Goal: Transaction & Acquisition: Purchase product/service

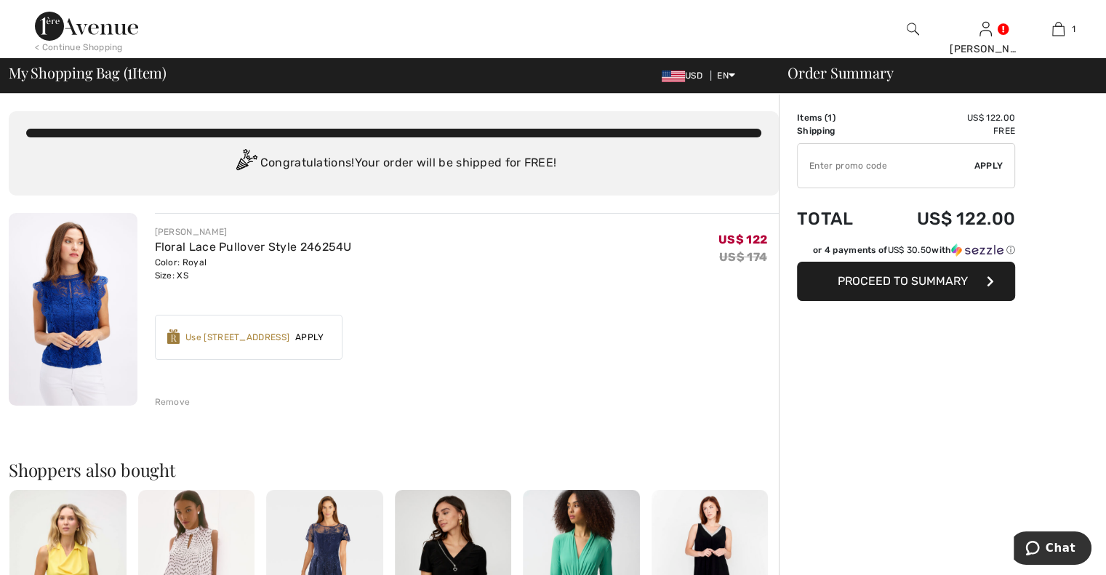
click at [818, 164] on input "TEXT" at bounding box center [886, 166] width 177 height 44
type input "OC00151165"
click at [983, 161] on span "Apply" at bounding box center [989, 165] width 29 height 13
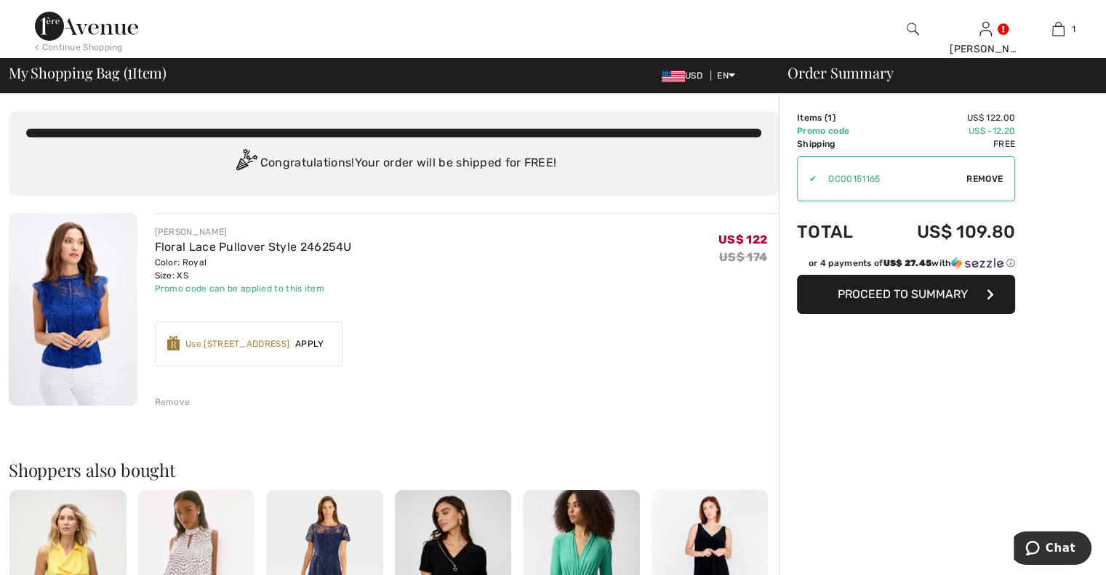
click at [979, 175] on span "Remove" at bounding box center [985, 178] width 36 height 13
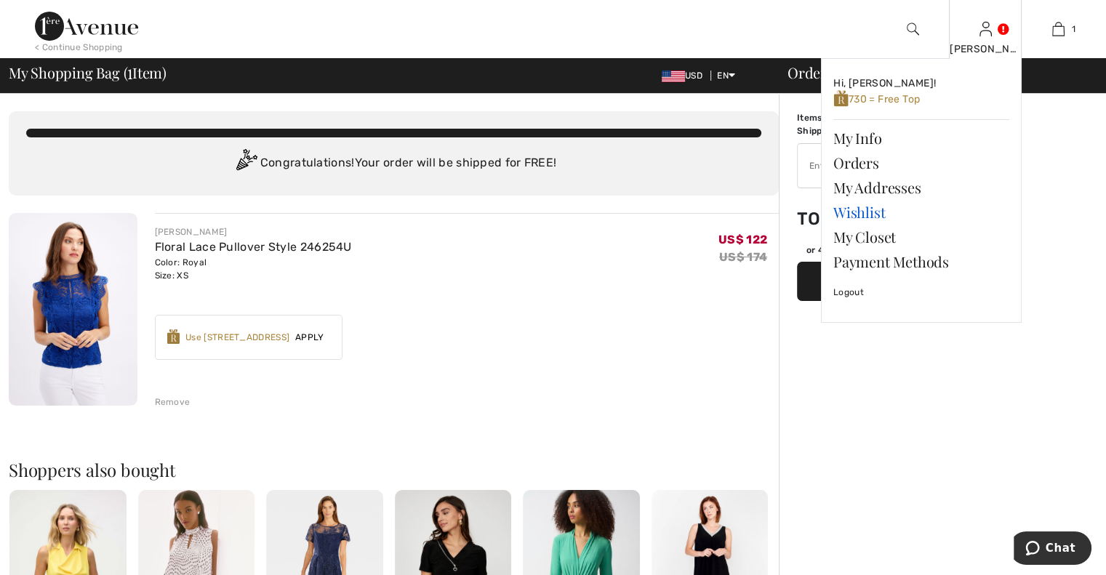
click at [850, 214] on link "Wishlist" at bounding box center [922, 212] width 176 height 25
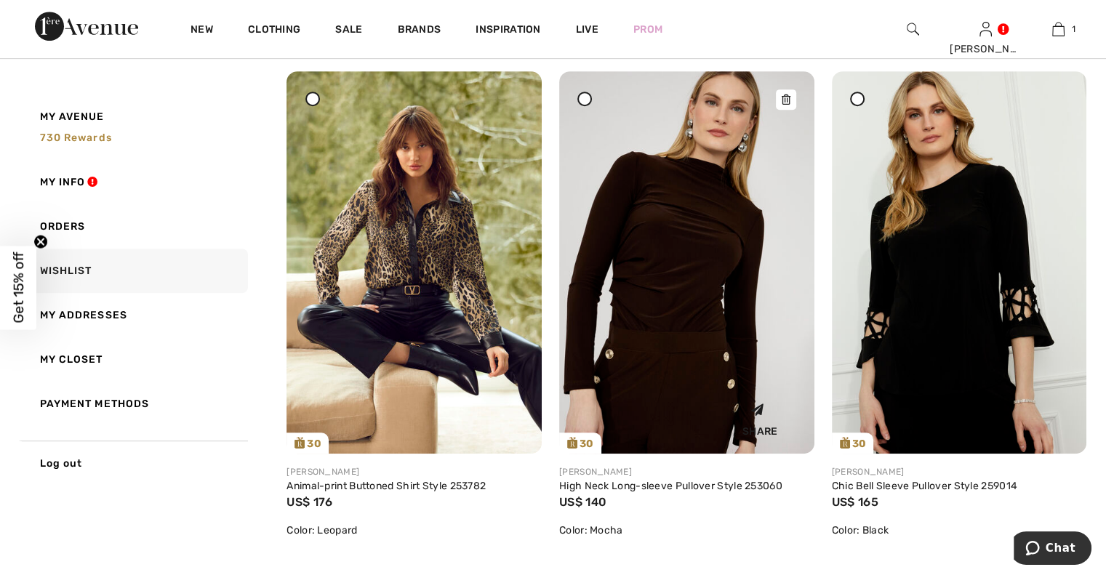
scroll to position [709, 0]
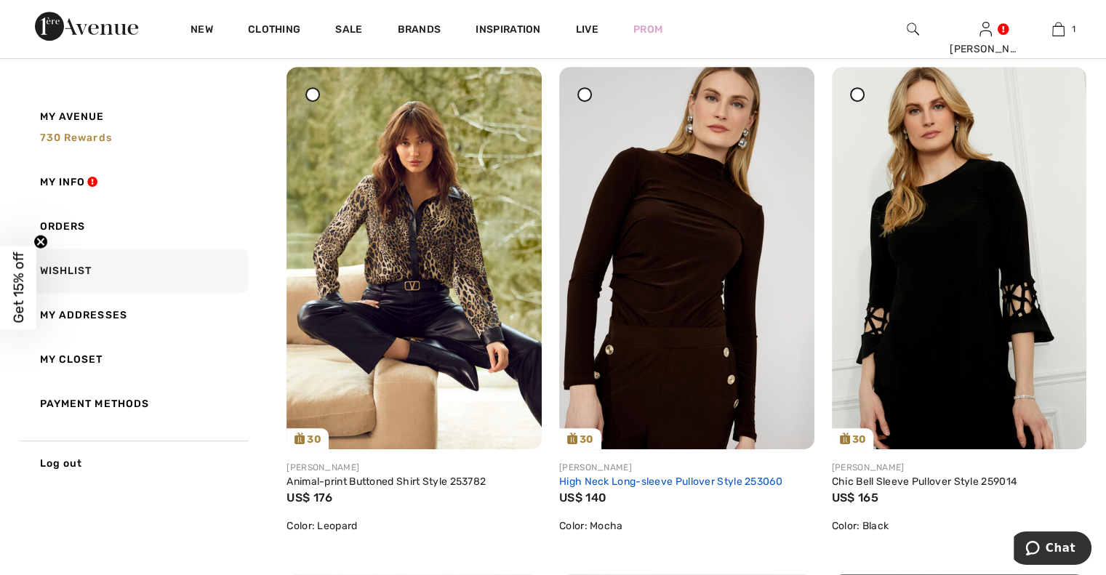
click at [658, 479] on link "High Neck Long-sleeve Pullover Style 253060" at bounding box center [670, 482] width 223 height 12
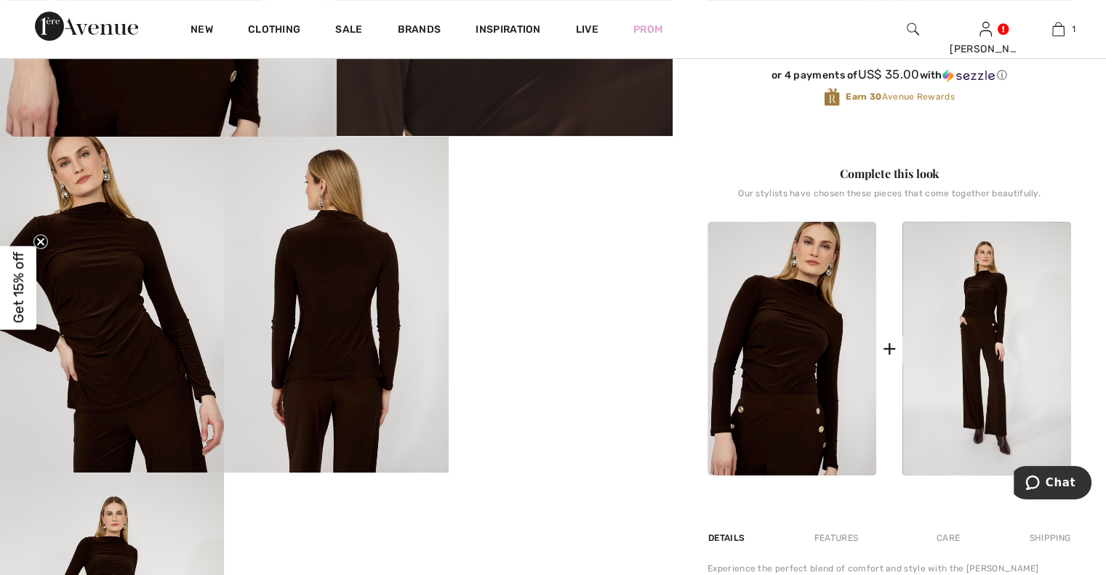
scroll to position [473, 0]
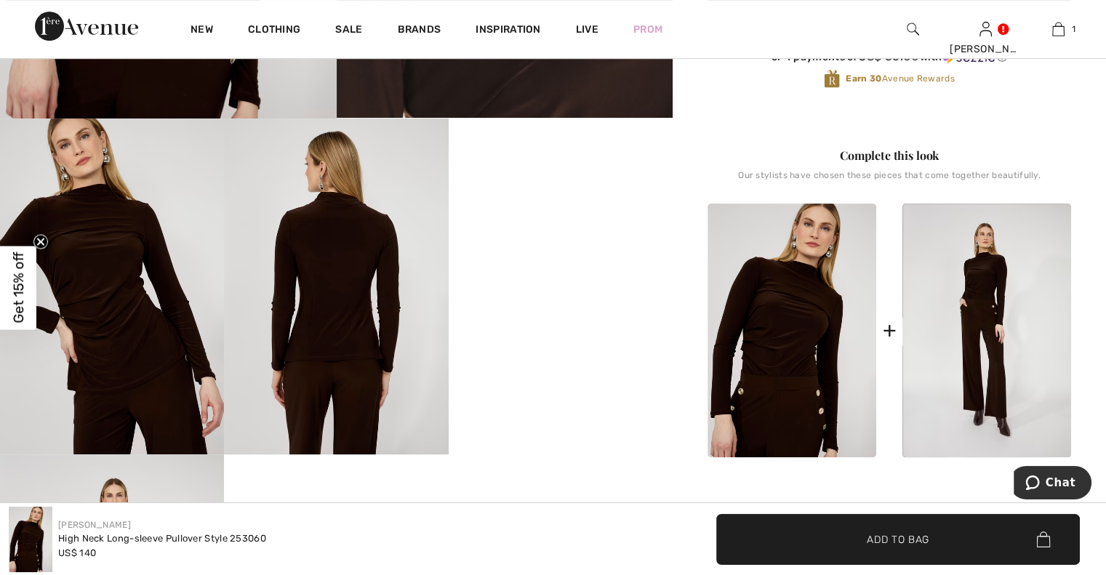
click at [618, 231] on video "Your browser does not support the video tag." at bounding box center [561, 175] width 224 height 112
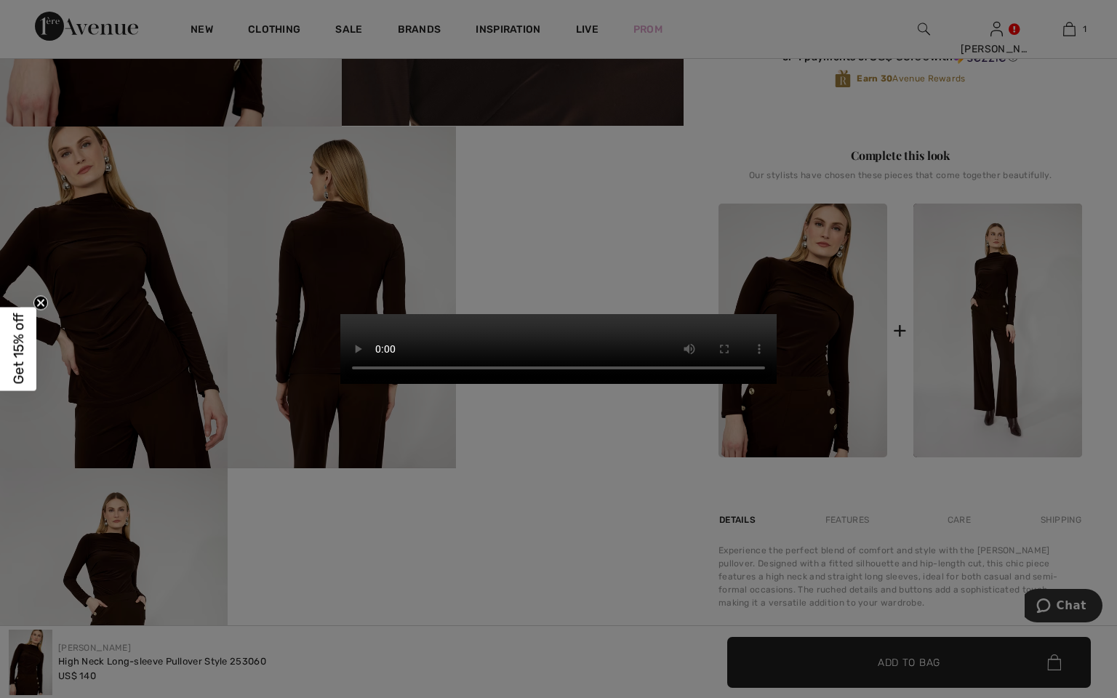
click at [670, 384] on video "Your browser does not support the video tag." at bounding box center [558, 349] width 436 height 70
click at [669, 384] on video "Your browser does not support the video tag." at bounding box center [558, 349] width 436 height 70
click at [682, 384] on video "Your browser does not support the video tag." at bounding box center [558, 349] width 436 height 70
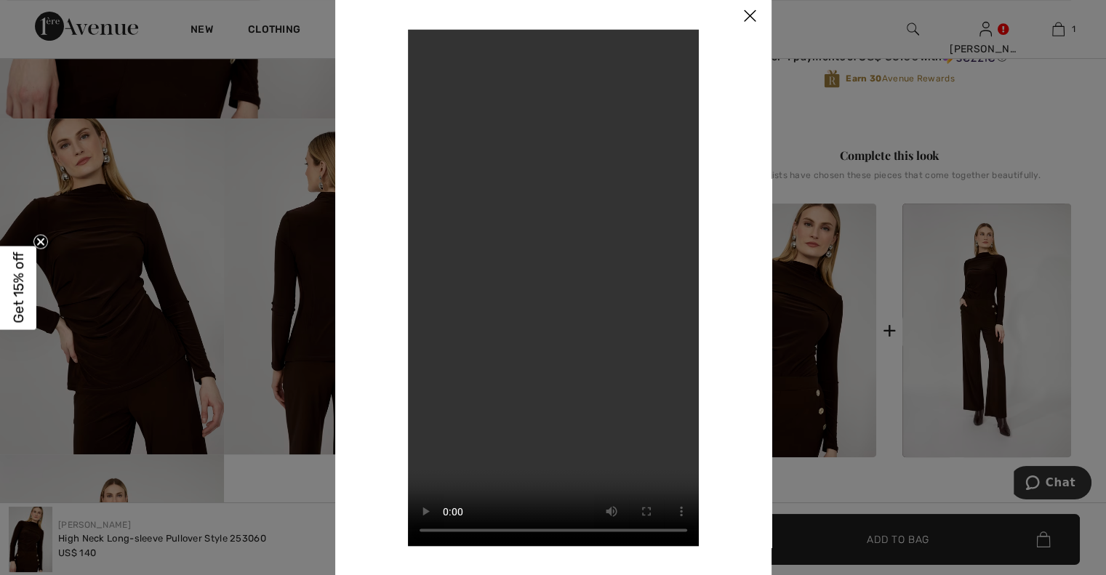
drag, startPoint x: 725, startPoint y: 136, endPoint x: 675, endPoint y: 15, distance: 130.5
drag, startPoint x: 675, startPoint y: 15, endPoint x: 1024, endPoint y: 103, distance: 359.9
click at [1024, 103] on div at bounding box center [553, 287] width 1106 height 575
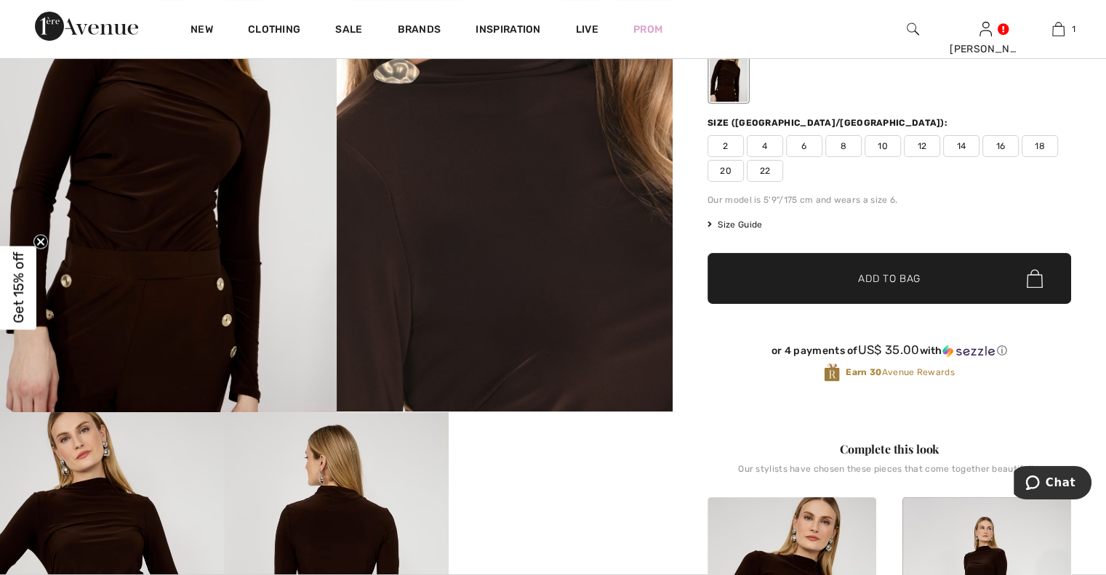
scroll to position [127, 0]
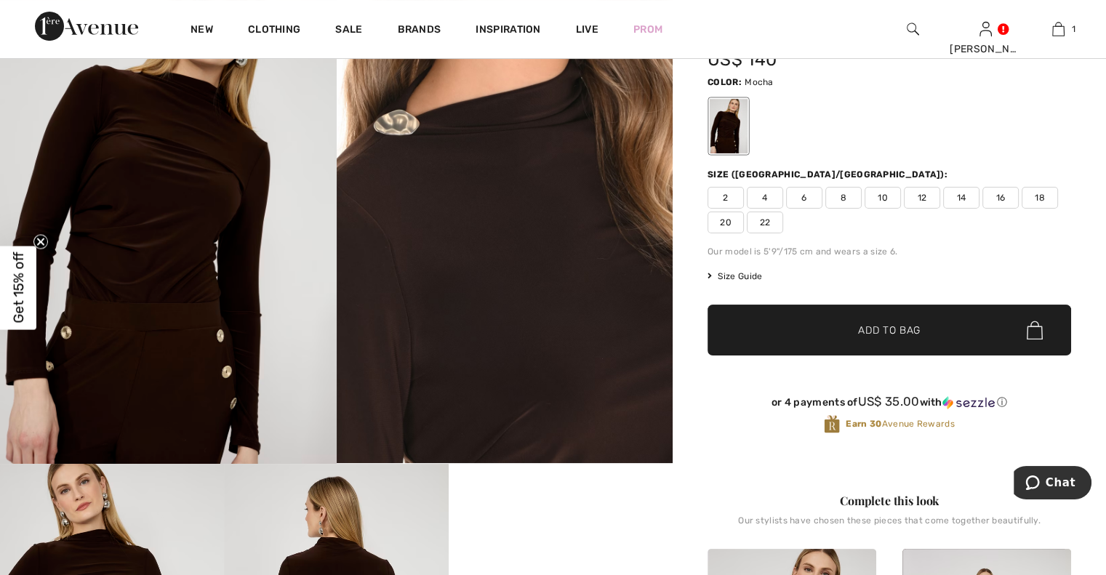
click at [762, 193] on span "4" at bounding box center [765, 198] width 36 height 22
click at [892, 325] on span "Add to Bag" at bounding box center [889, 330] width 63 height 15
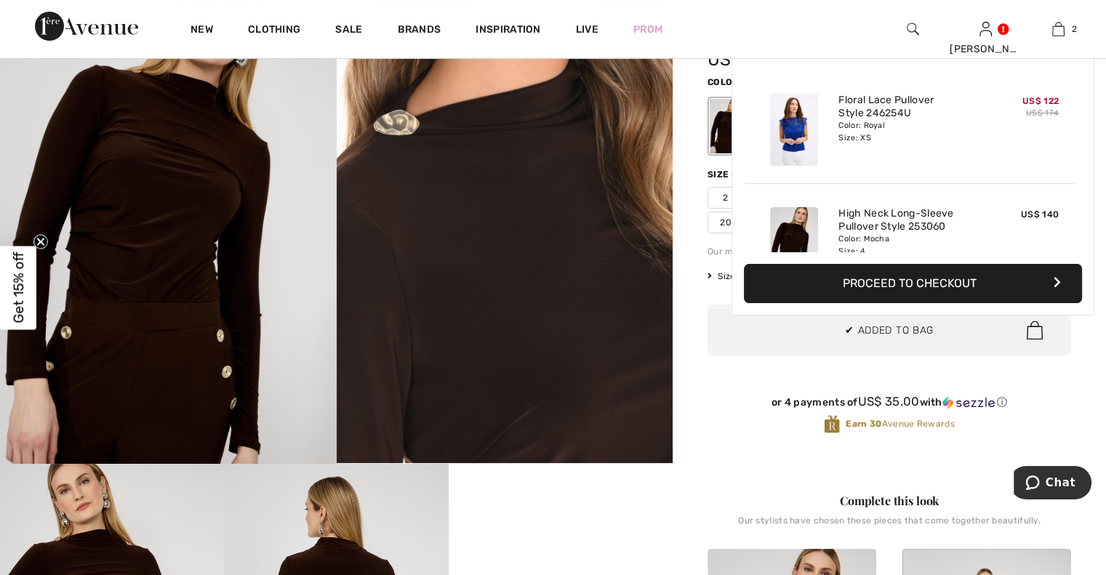
scroll to position [44, 0]
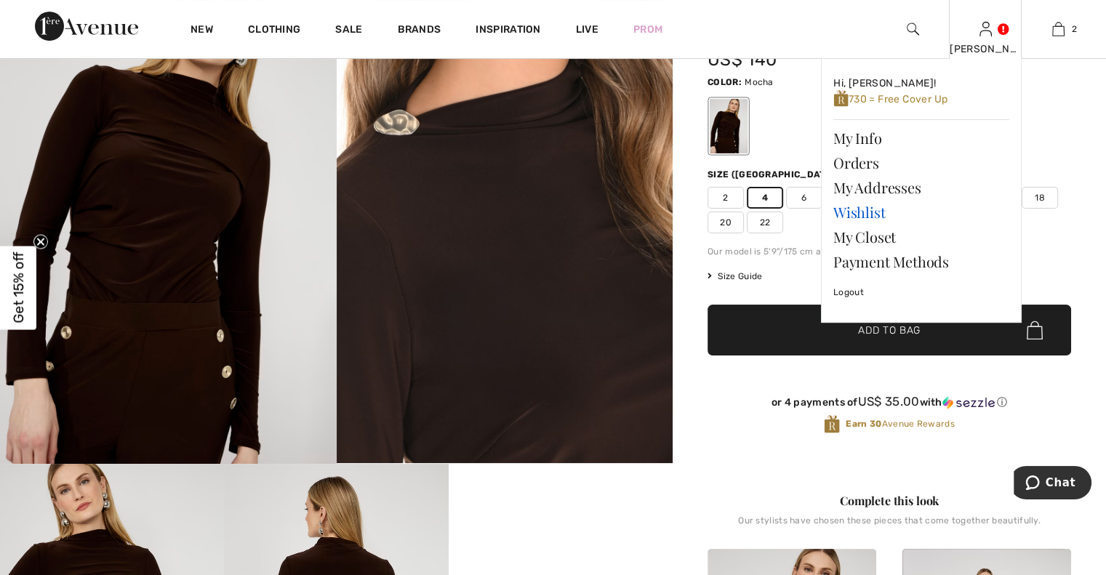
click at [844, 212] on link "Wishlist" at bounding box center [922, 212] width 176 height 25
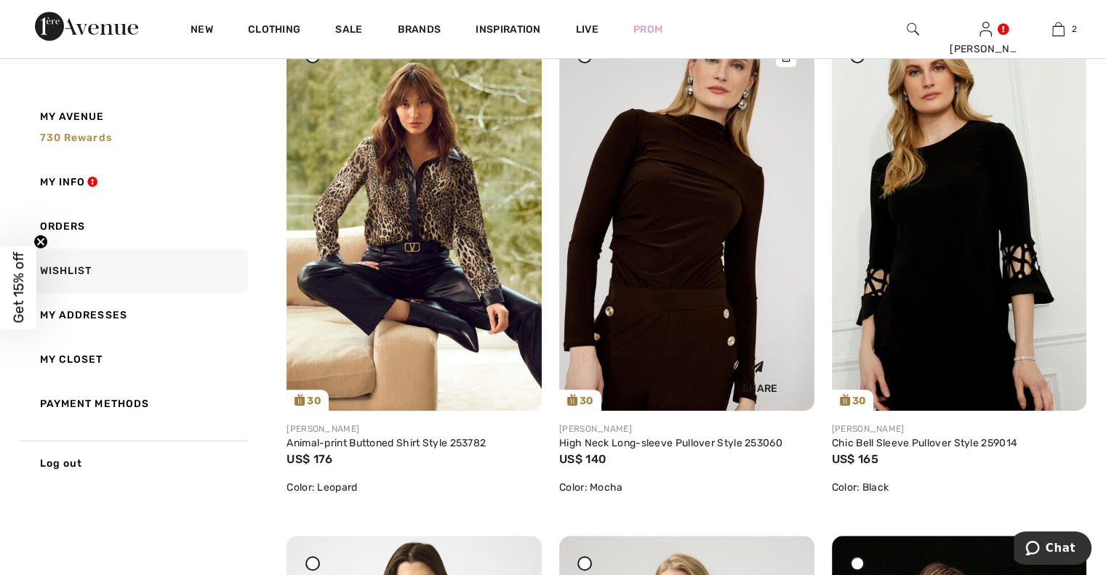
scroll to position [745, 0]
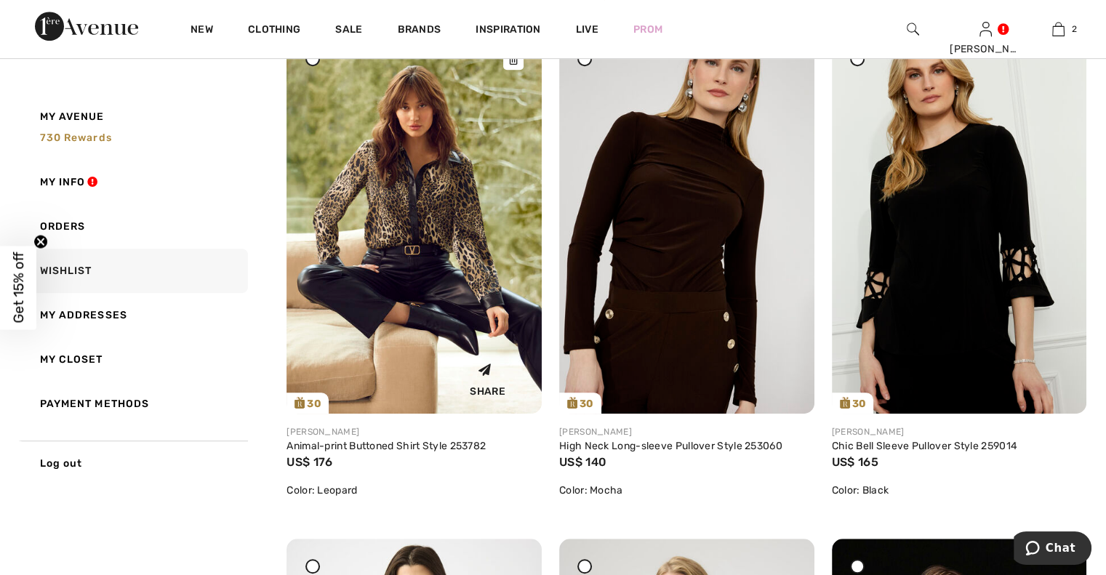
click at [379, 256] on img at bounding box center [414, 222] width 255 height 383
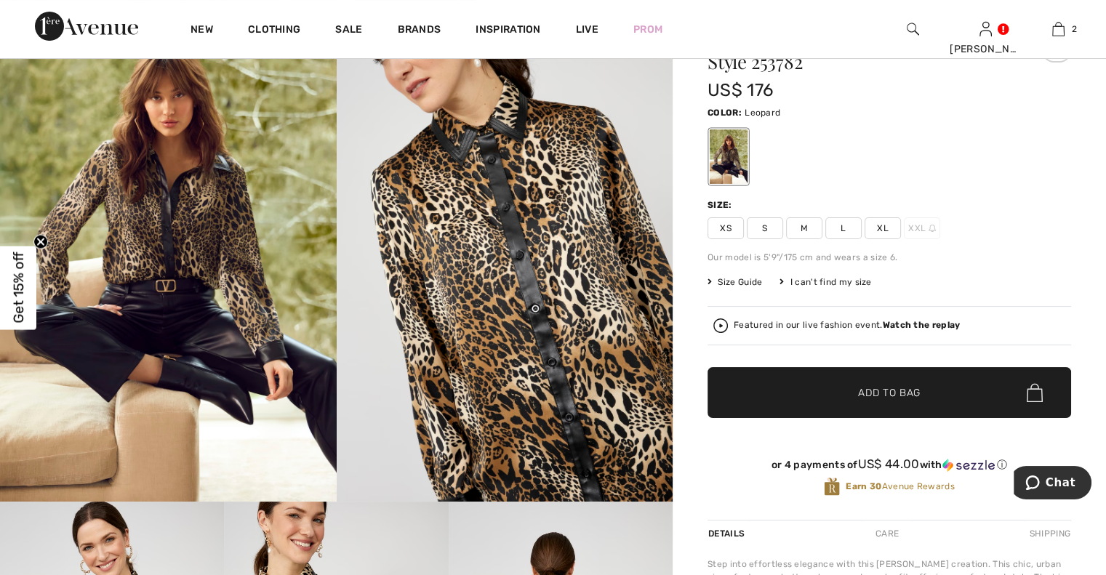
scroll to position [73, 0]
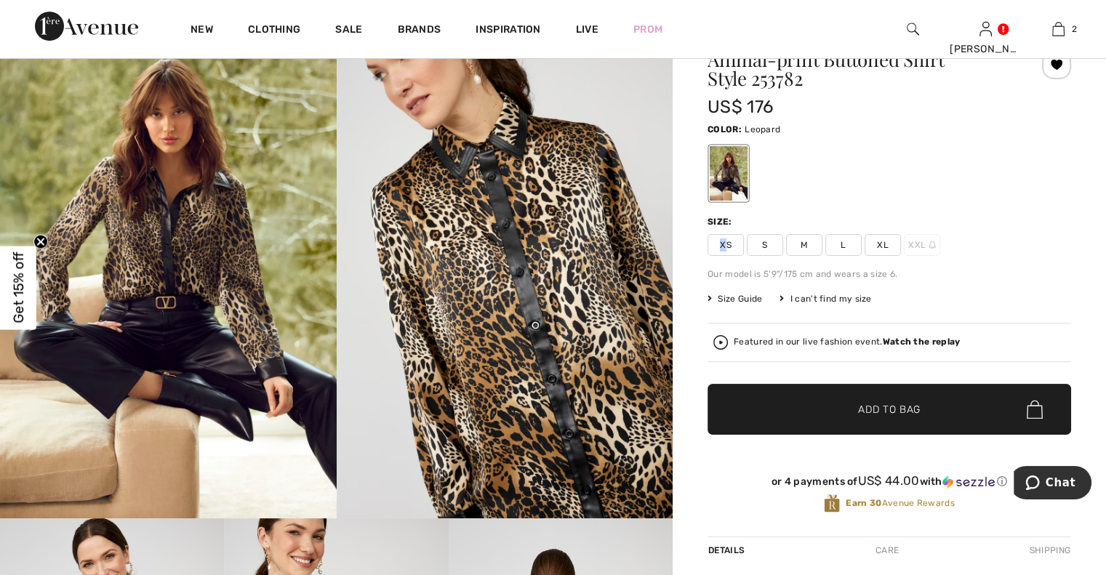
click at [723, 235] on span "XS" at bounding box center [726, 245] width 36 height 22
click at [864, 409] on span "Add to Bag" at bounding box center [889, 409] width 63 height 15
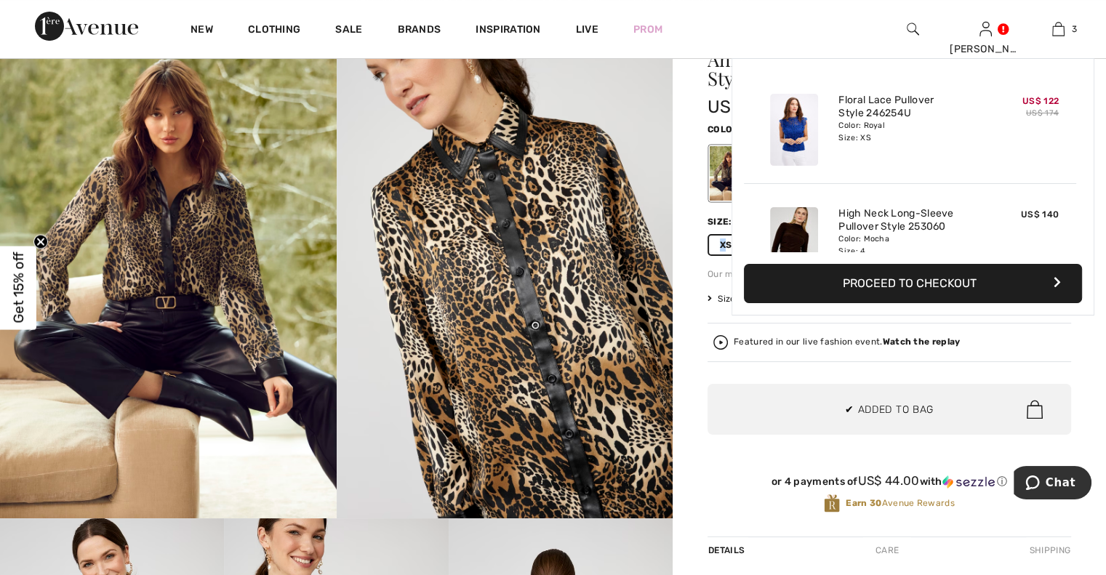
scroll to position [157, 0]
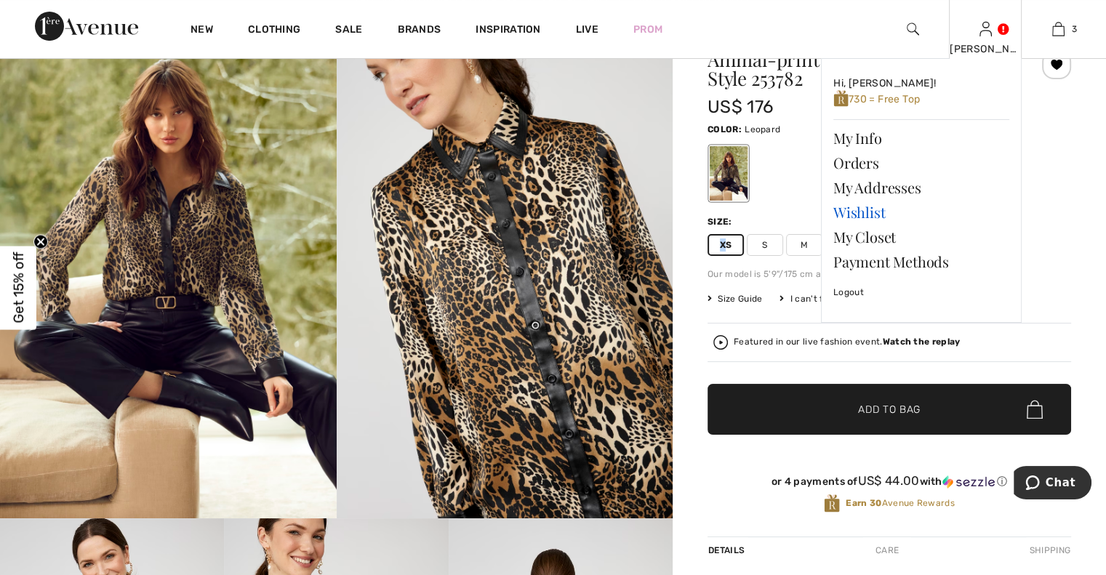
click at [840, 206] on link "Wishlist" at bounding box center [922, 212] width 176 height 25
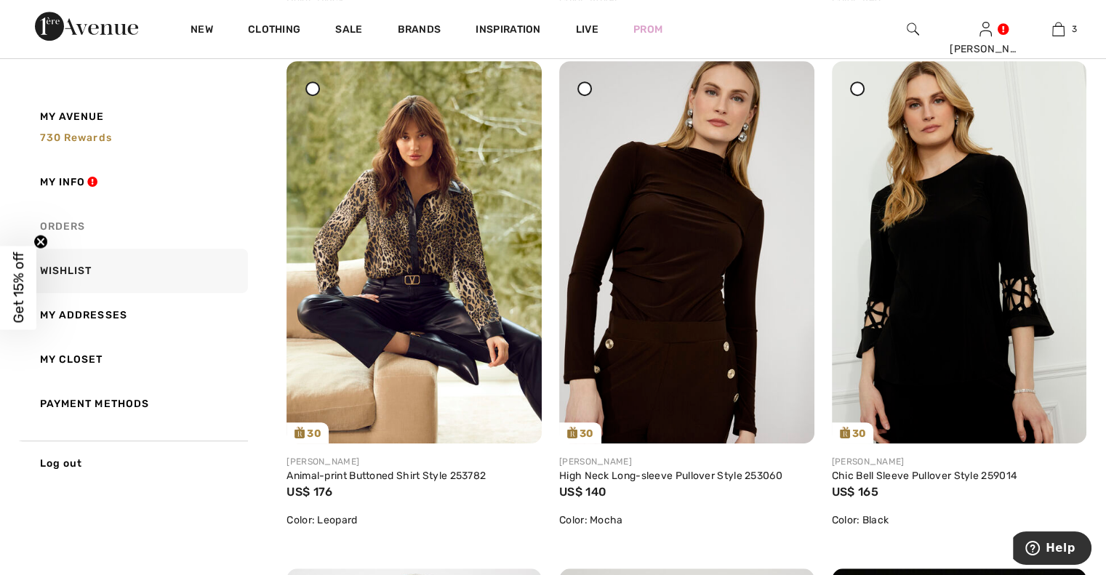
scroll to position [727, 0]
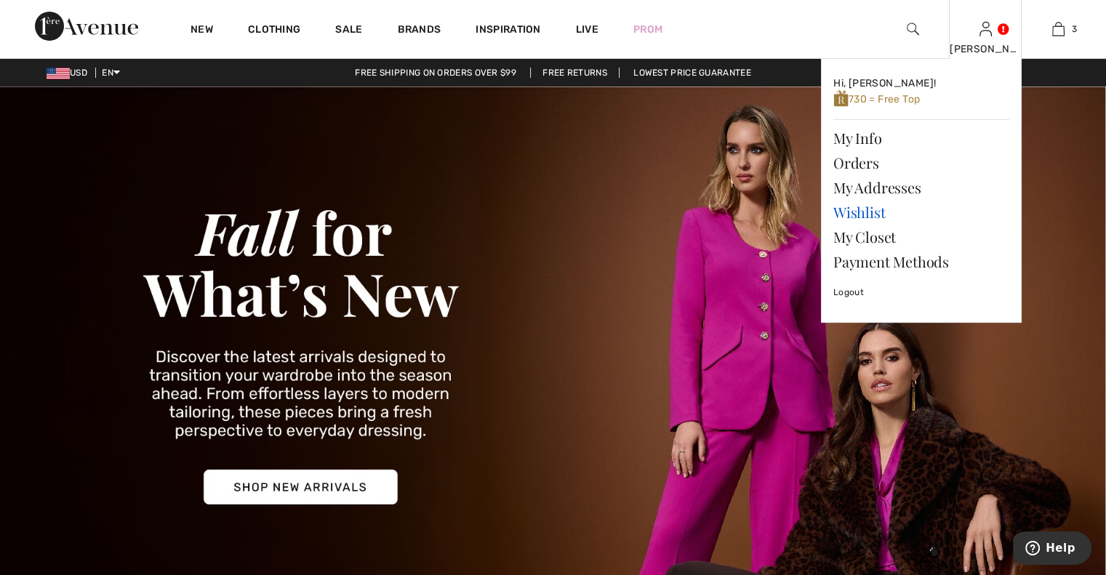
click at [853, 211] on link "Wishlist" at bounding box center [922, 212] width 176 height 25
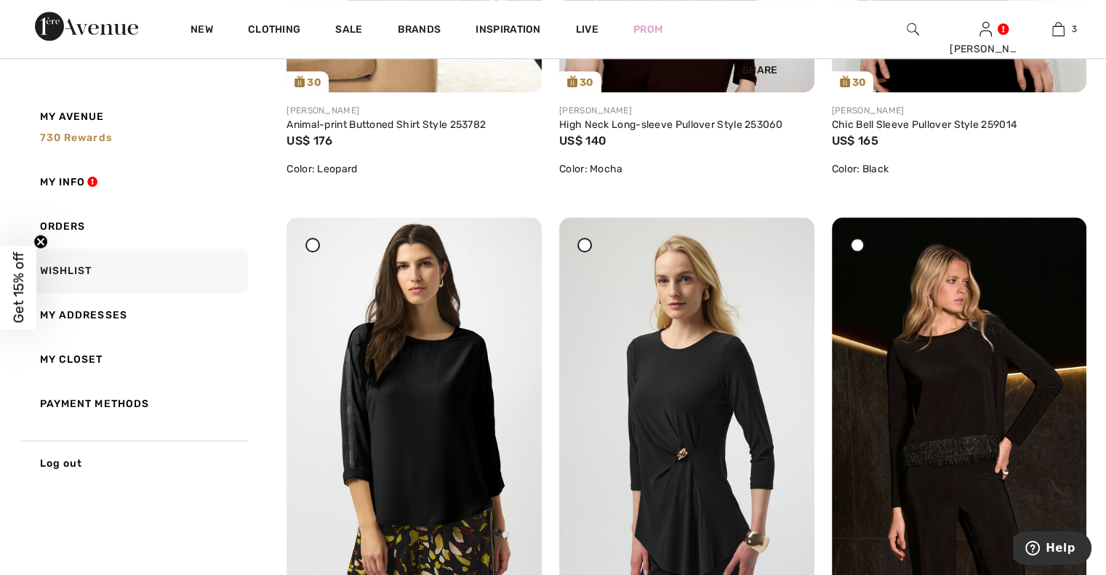
scroll to position [1128, 0]
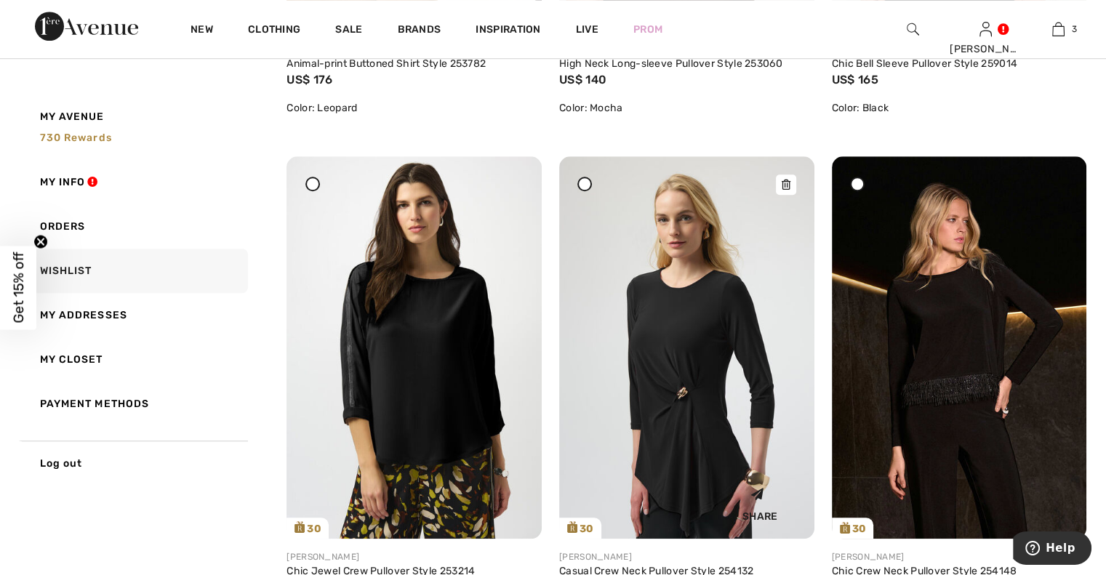
click at [783, 185] on icon at bounding box center [785, 185] width 9 height 10
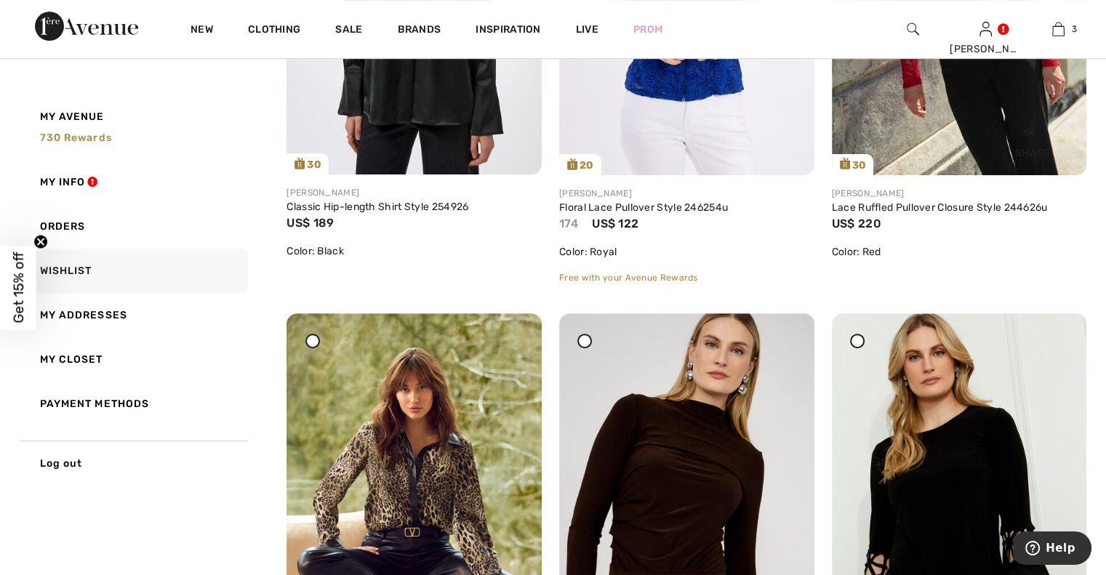
scroll to position [454, 0]
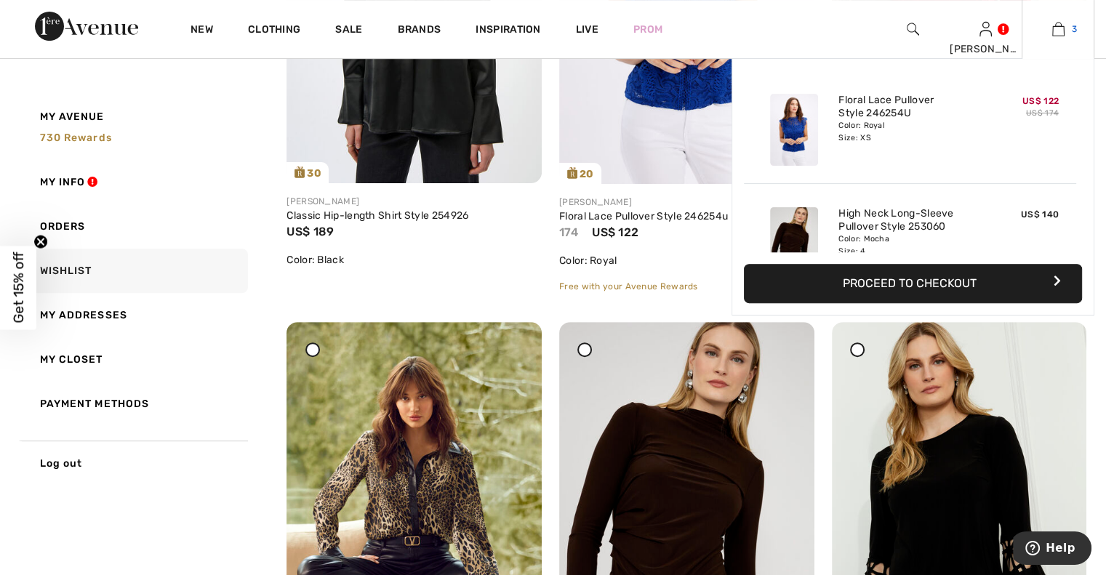
click at [1066, 27] on link "3" at bounding box center [1058, 28] width 71 height 17
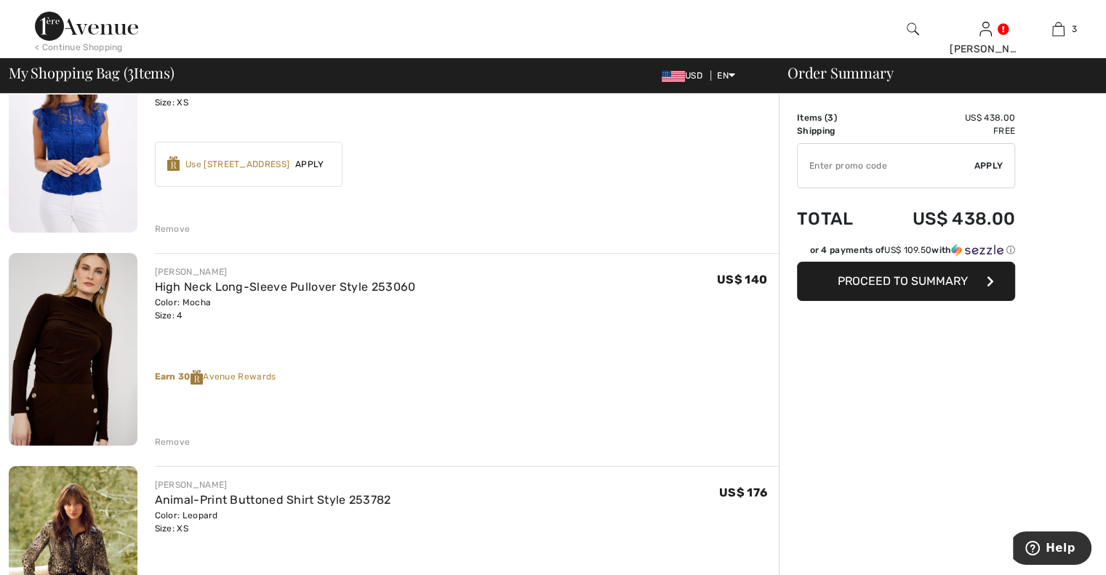
scroll to position [200, 0]
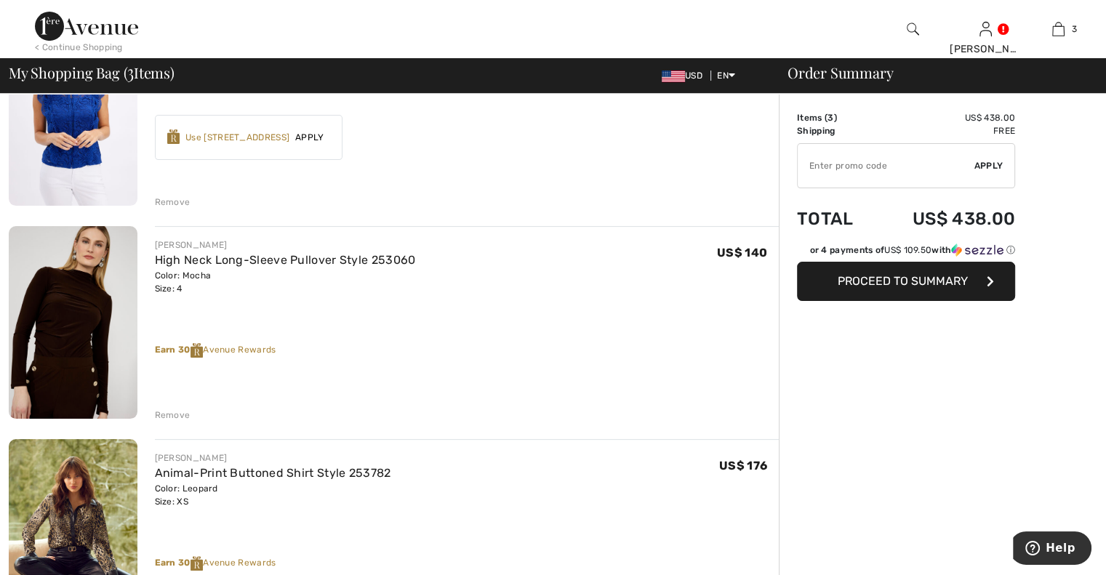
click at [829, 166] on input "TEXT" at bounding box center [886, 166] width 177 height 44
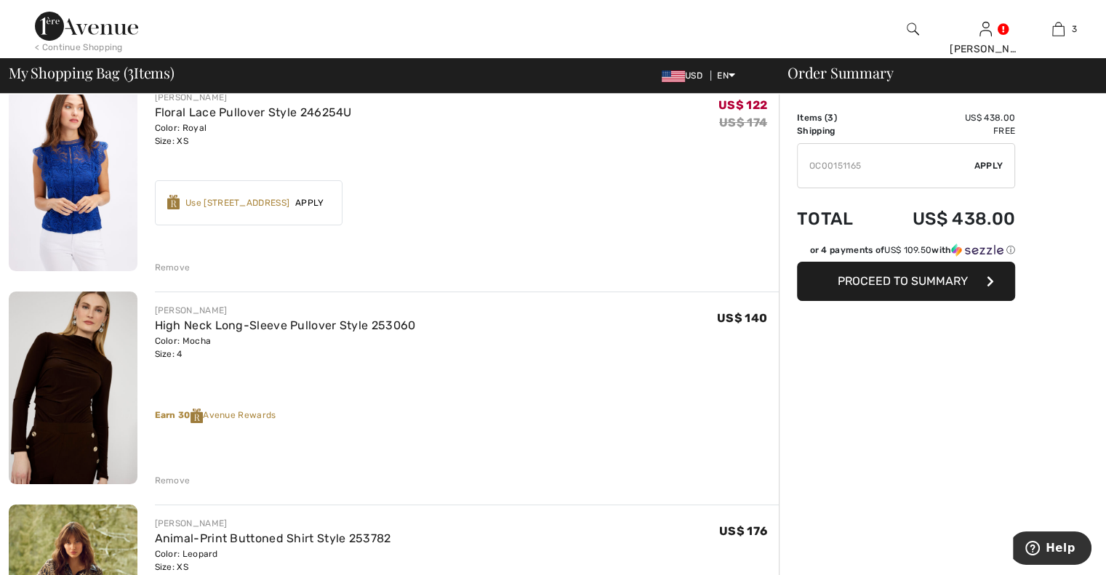
scroll to position [127, 0]
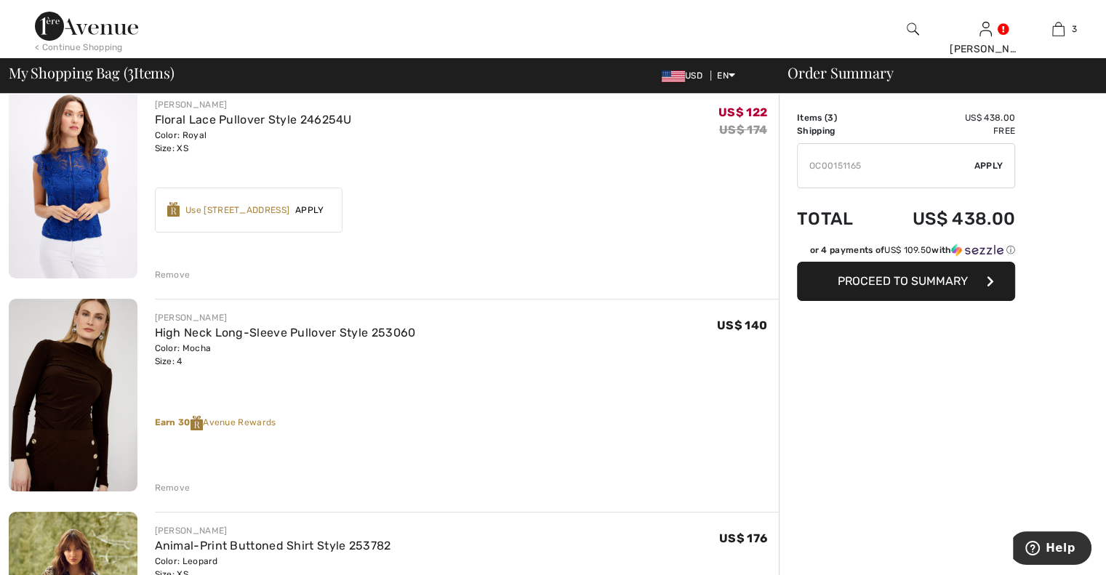
type input "OC00151165"
click at [986, 160] on span "Apply" at bounding box center [989, 165] width 29 height 13
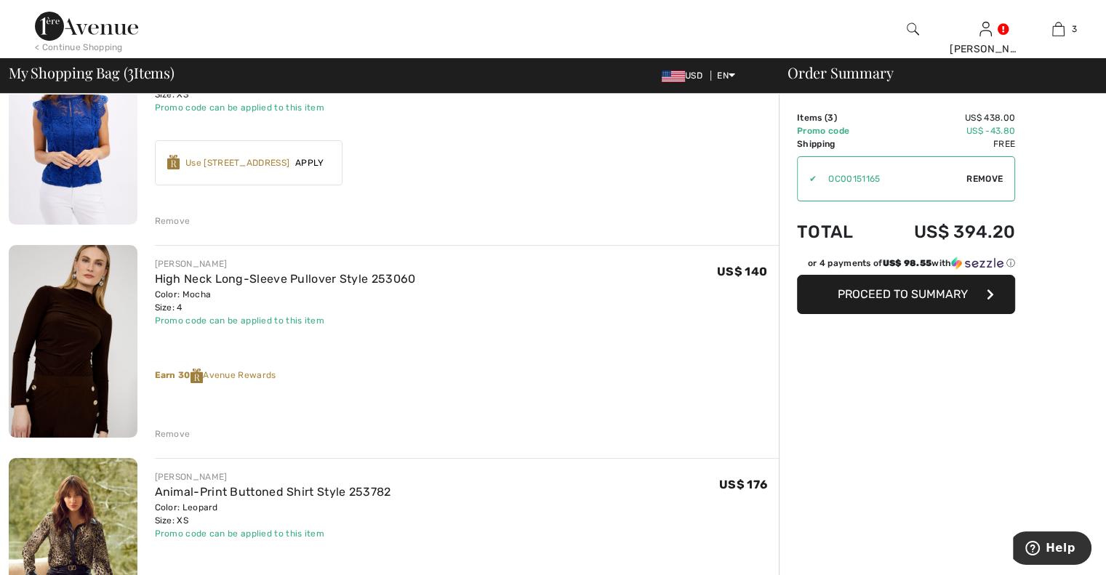
scroll to position [182, 0]
click at [161, 430] on div "Remove" at bounding box center [173, 433] width 36 height 13
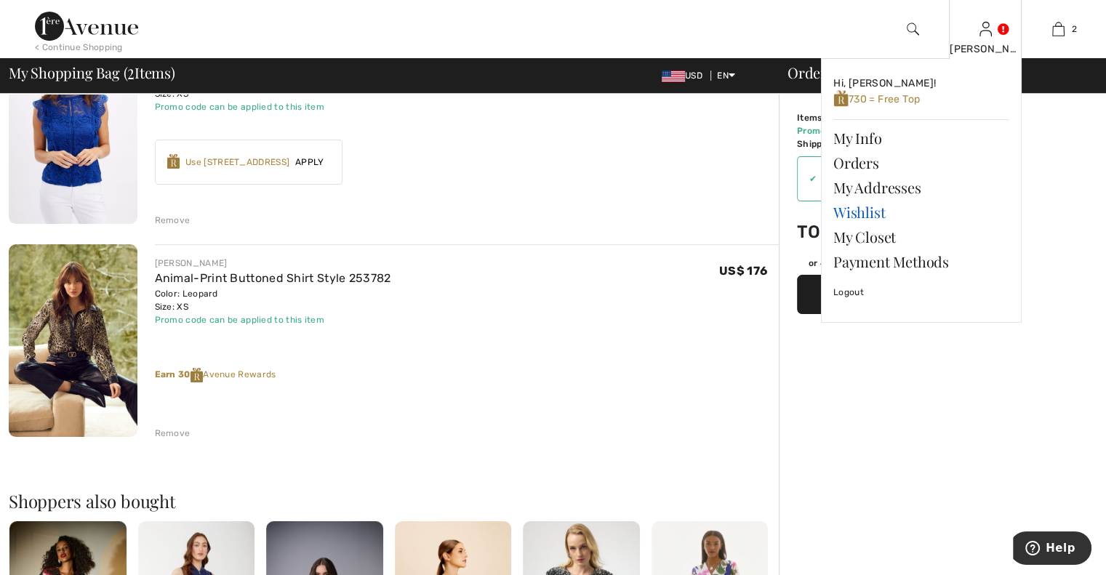
click at [850, 212] on link "Wishlist" at bounding box center [922, 212] width 176 height 25
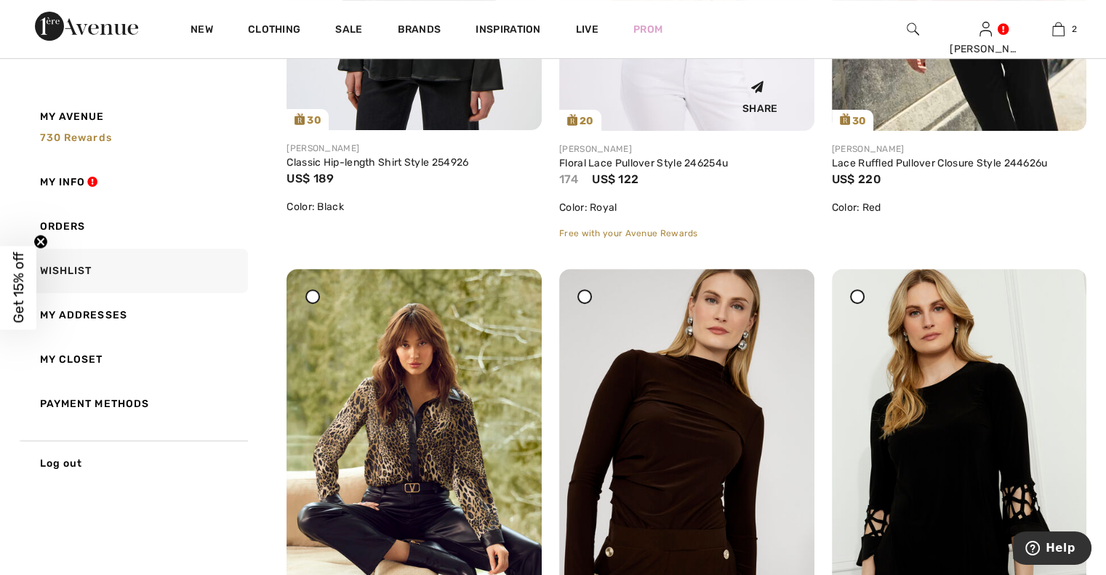
scroll to position [599, 0]
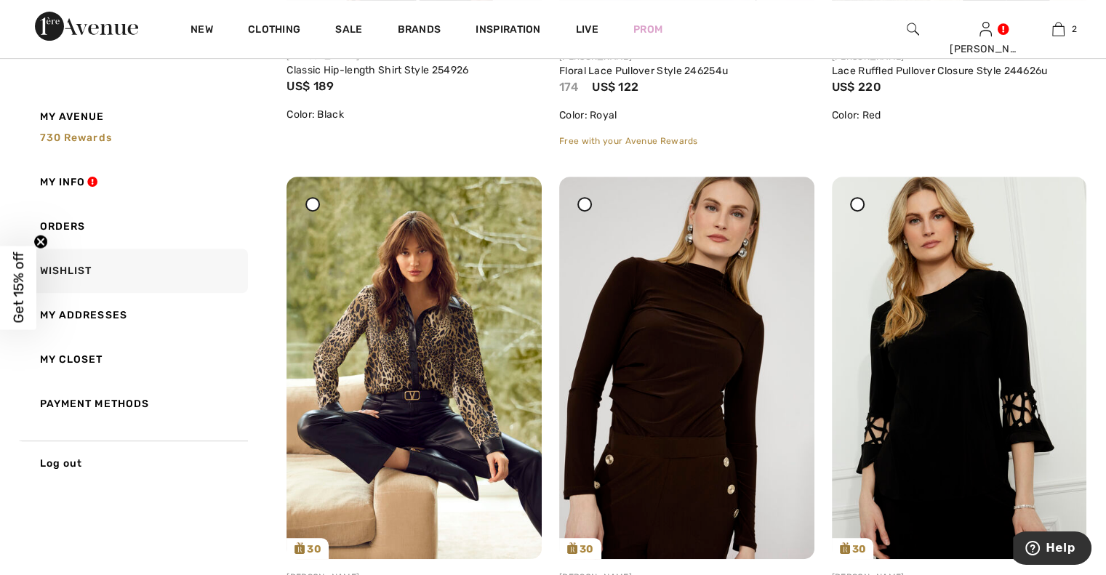
click at [666, 328] on img at bounding box center [686, 368] width 255 height 383
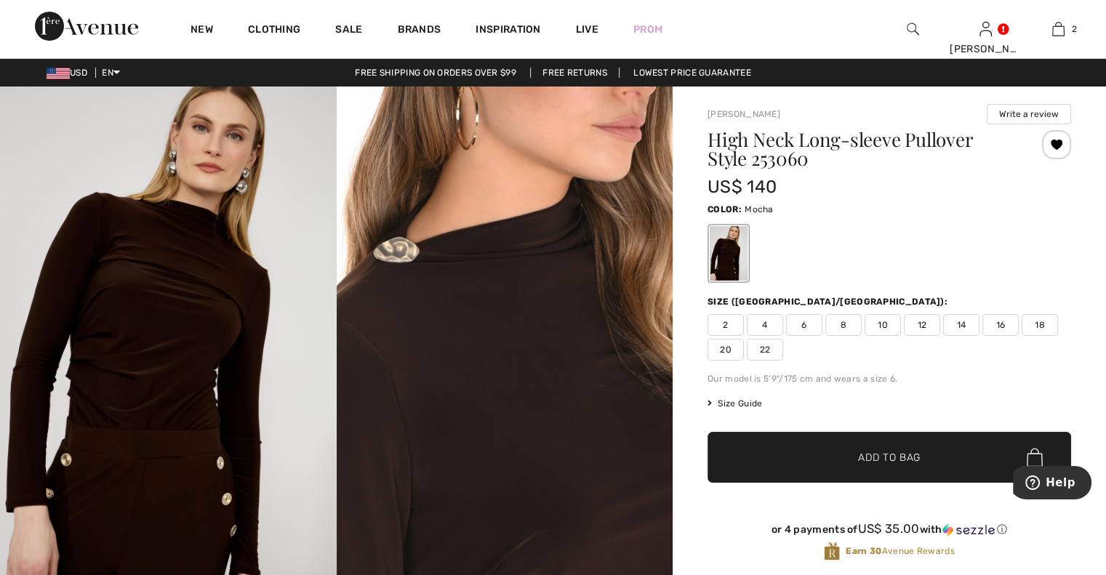
click at [722, 319] on span "2" at bounding box center [726, 325] width 36 height 22
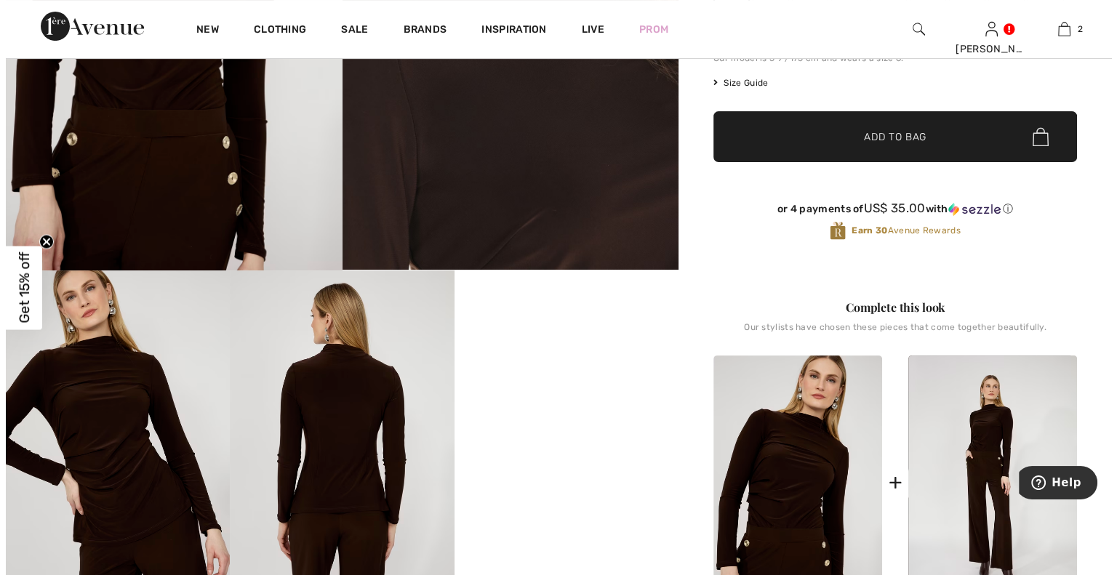
scroll to position [381, 0]
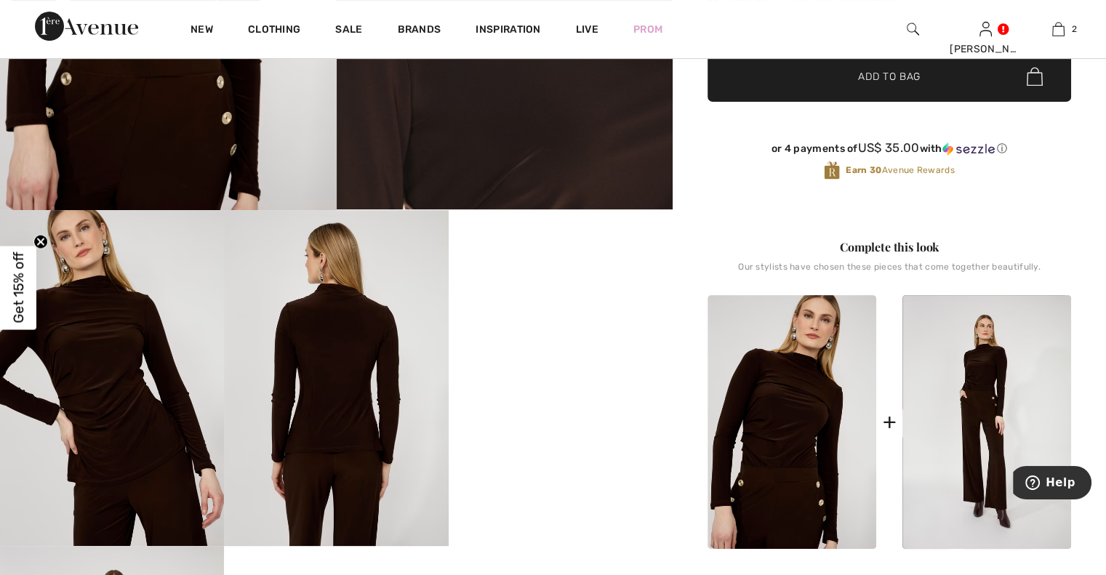
click at [128, 356] on img at bounding box center [112, 378] width 224 height 336
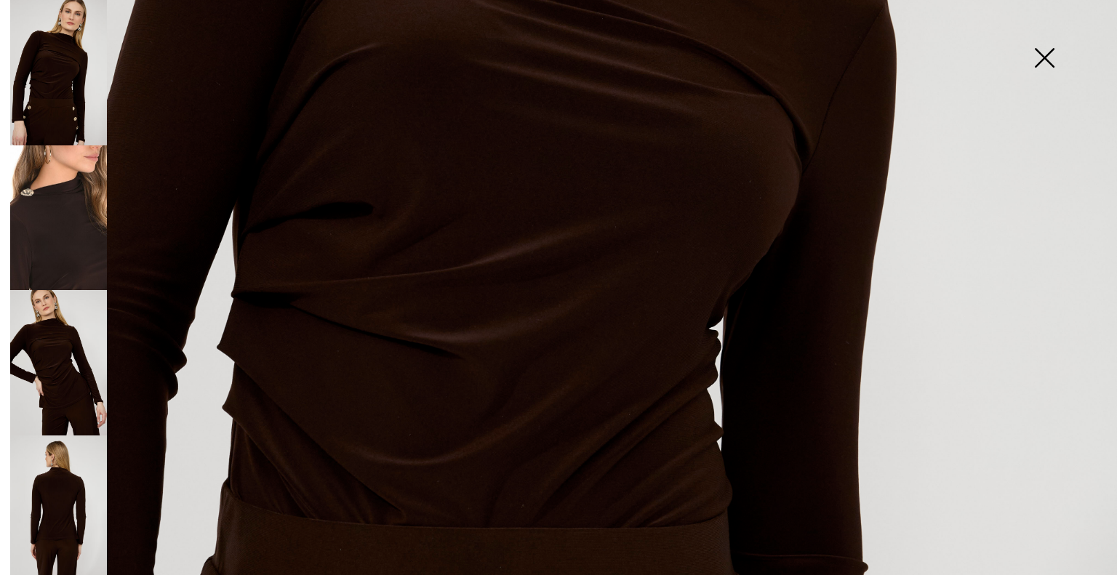
scroll to position [618, 0]
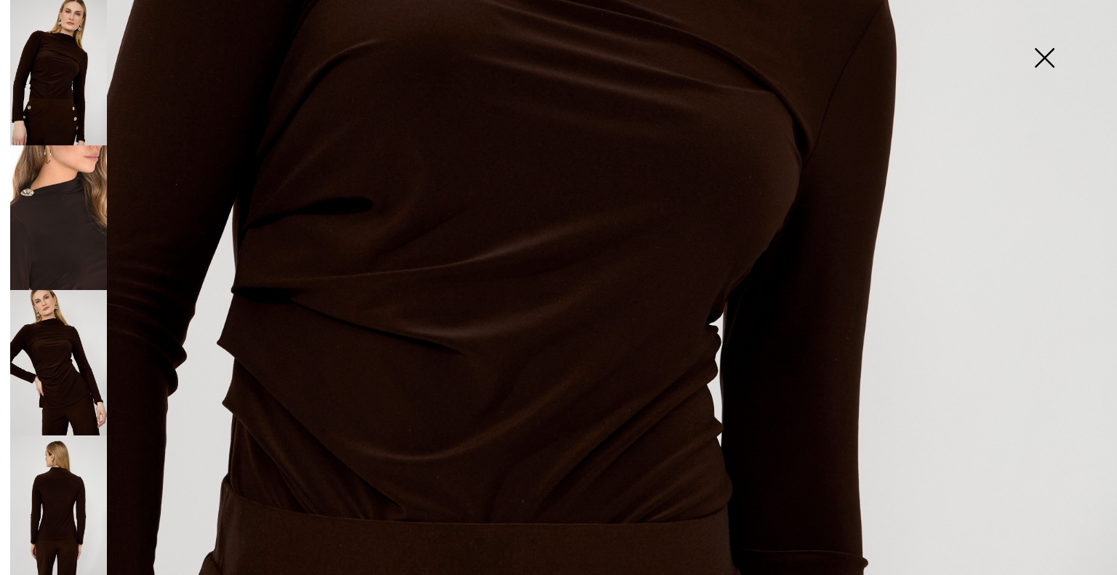
click at [46, 500] on img at bounding box center [58, 508] width 97 height 145
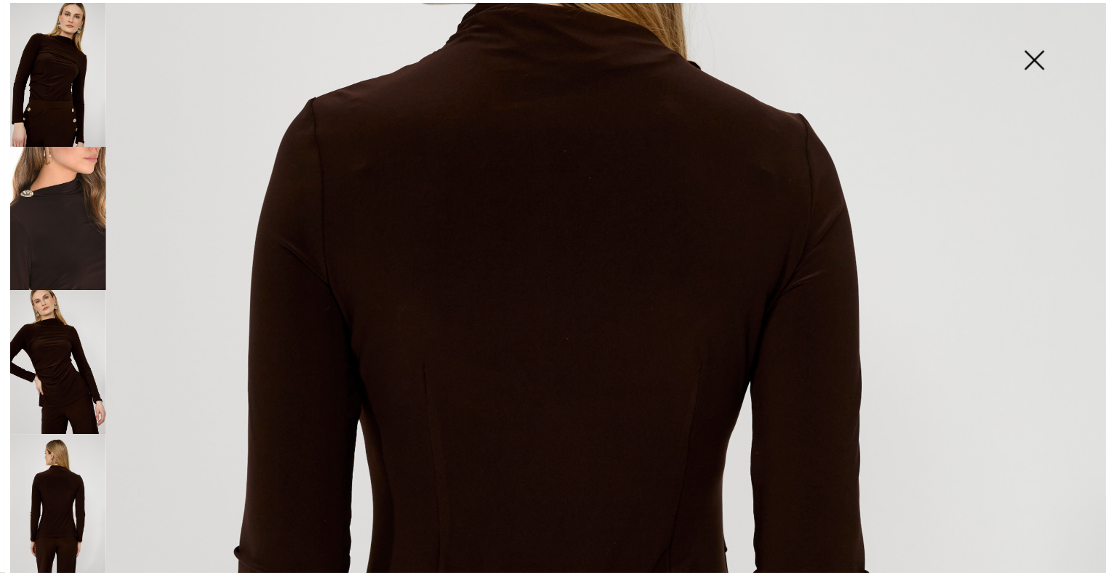
scroll to position [327, 0]
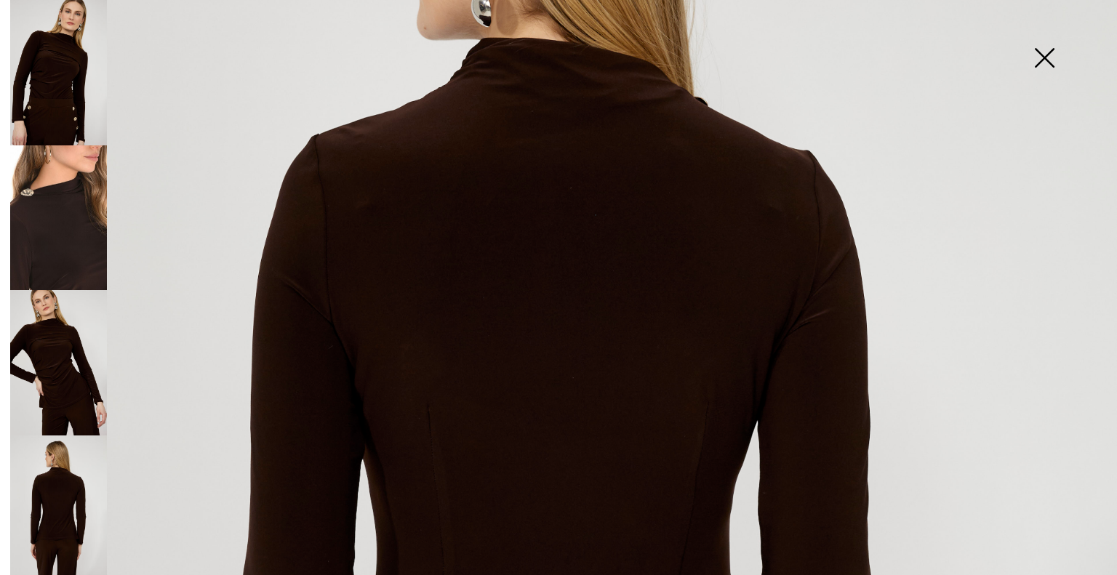
click at [1038, 55] on img at bounding box center [1044, 59] width 73 height 75
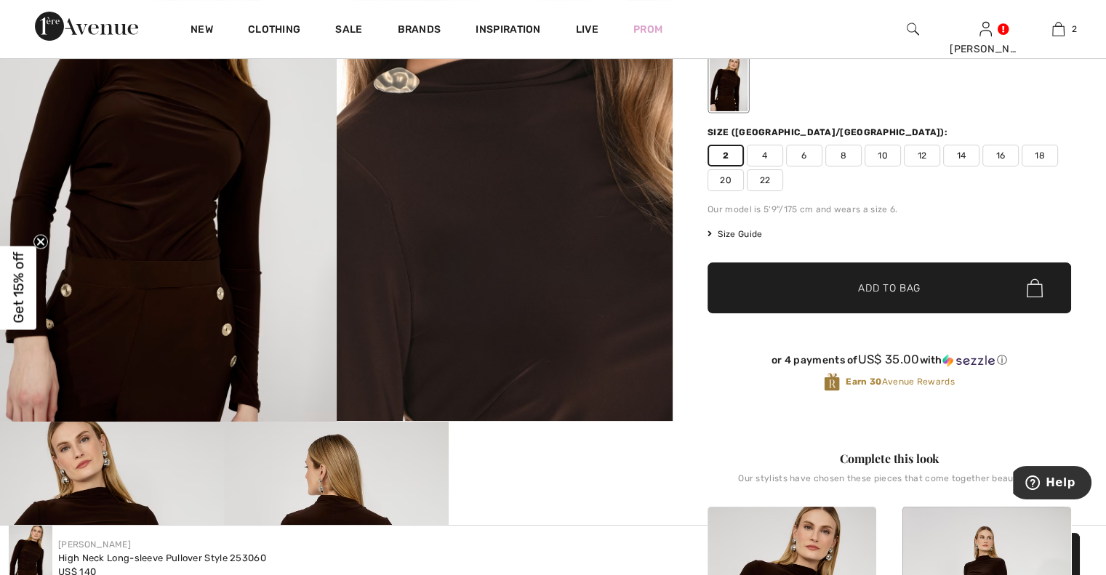
scroll to position [55, 0]
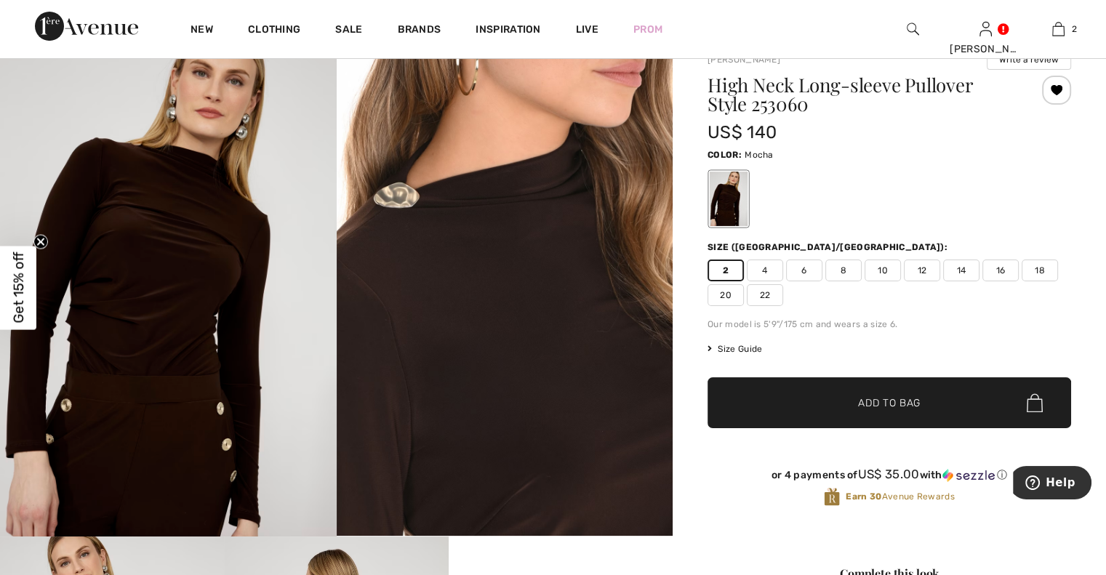
click at [866, 405] on span "Add to Bag" at bounding box center [889, 403] width 63 height 15
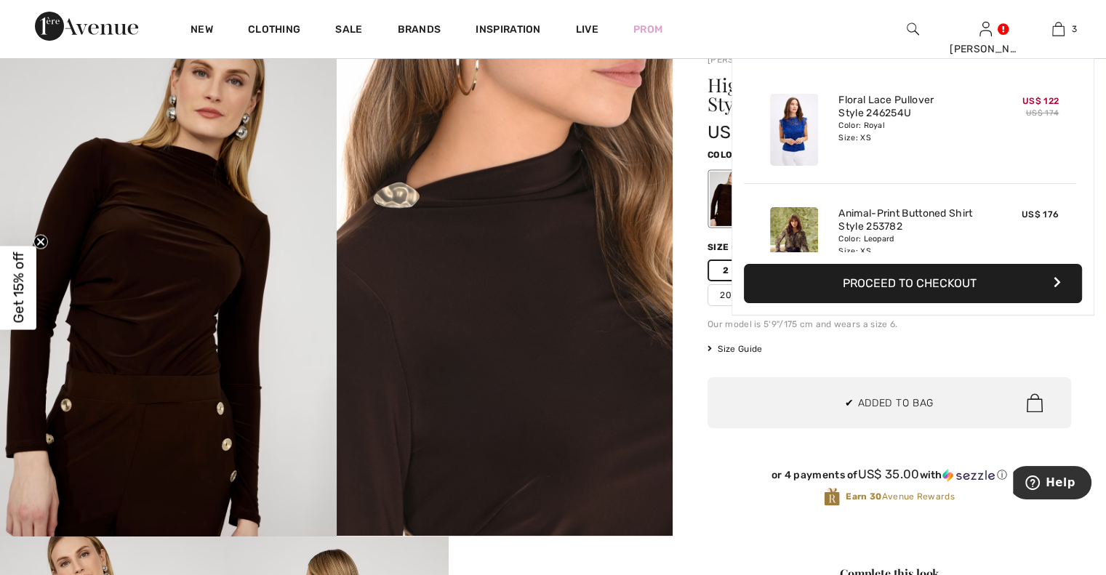
scroll to position [157, 0]
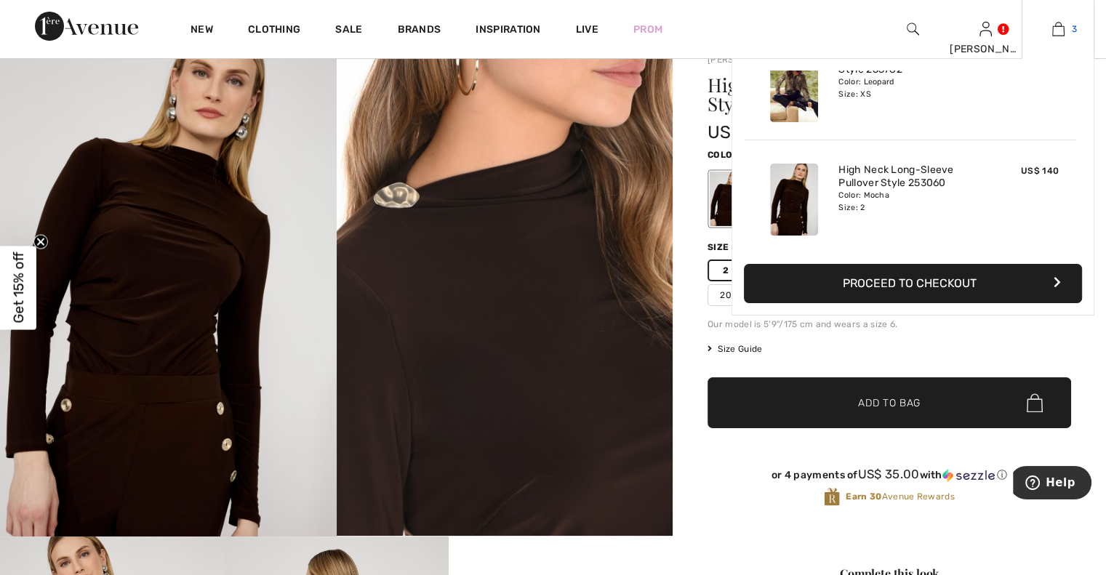
click at [1045, 31] on link "3" at bounding box center [1058, 28] width 71 height 17
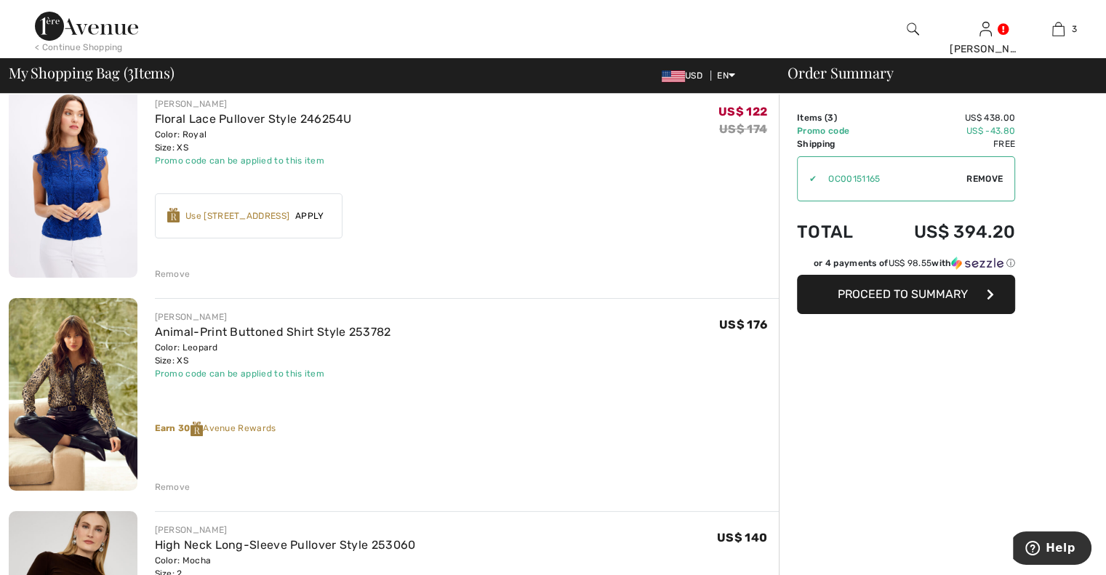
scroll to position [127, 0]
click at [222, 119] on link "Floral Lace Pullover Style 246254U" at bounding box center [253, 120] width 197 height 14
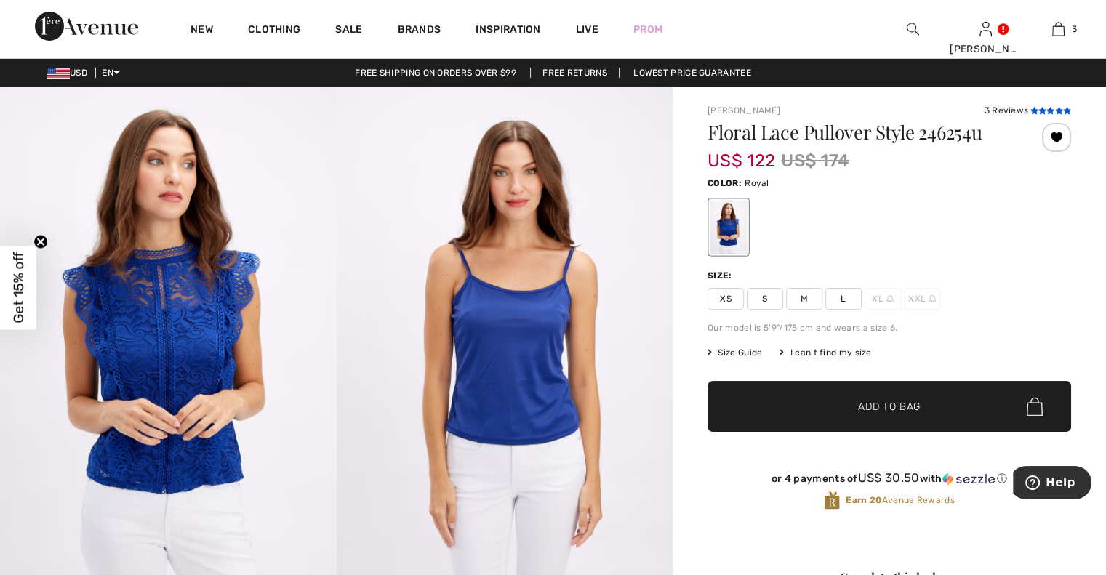
click at [1039, 107] on icon at bounding box center [1043, 110] width 8 height 7
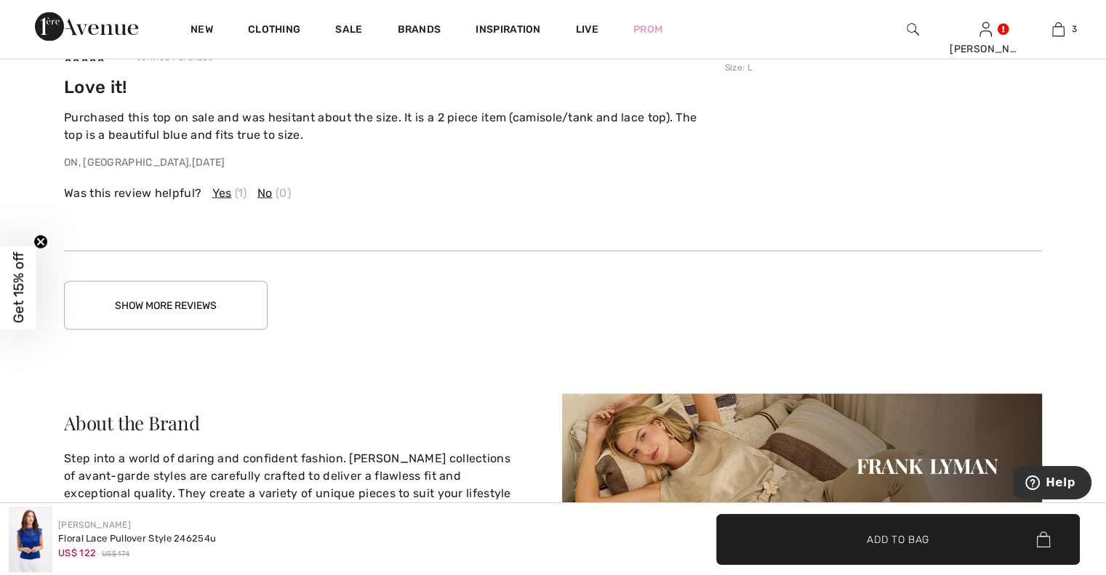
scroll to position [2693, 0]
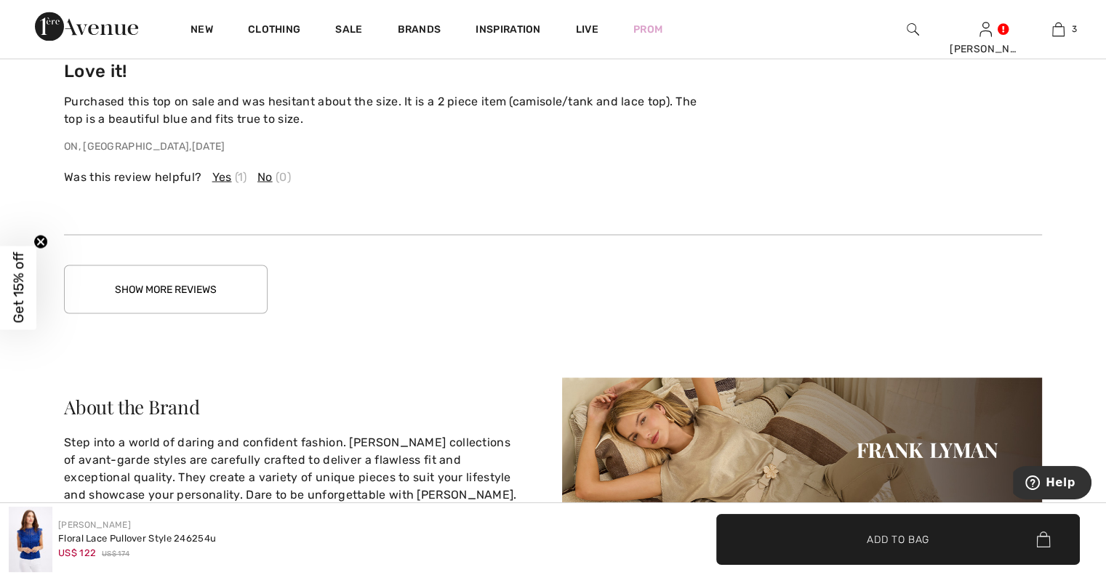
click at [183, 284] on button "Show More Reviews" at bounding box center [166, 289] width 204 height 49
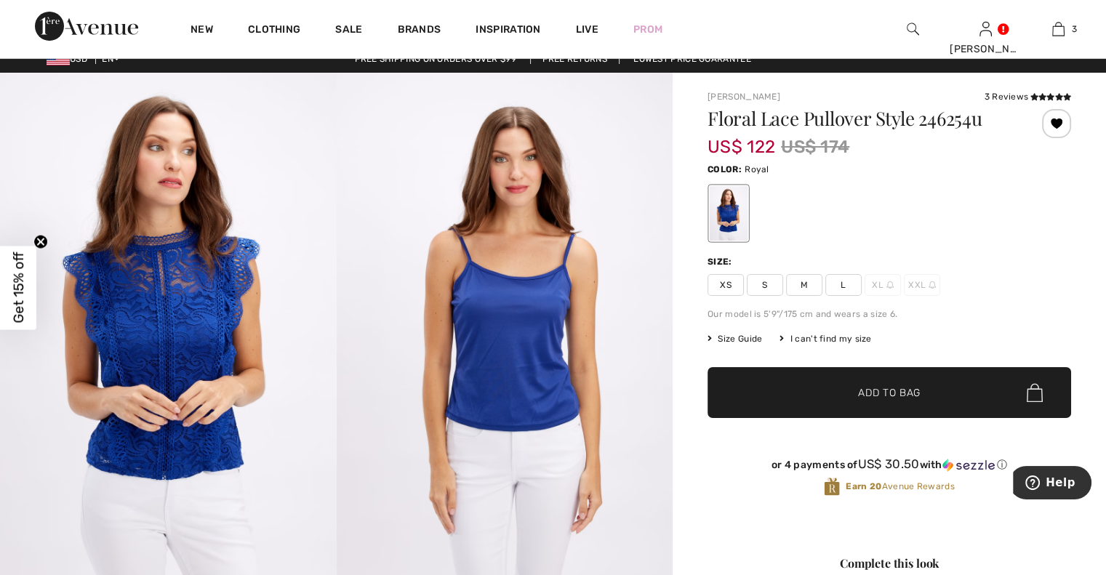
scroll to position [0, 0]
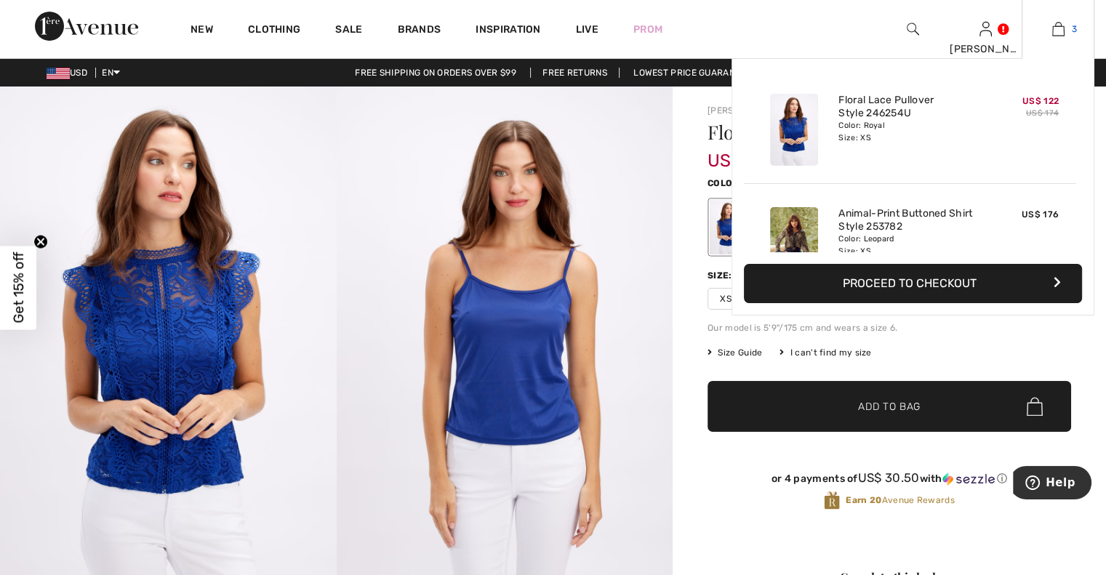
click at [1059, 33] on img at bounding box center [1059, 28] width 12 height 17
click at [1053, 28] on img at bounding box center [1059, 28] width 12 height 17
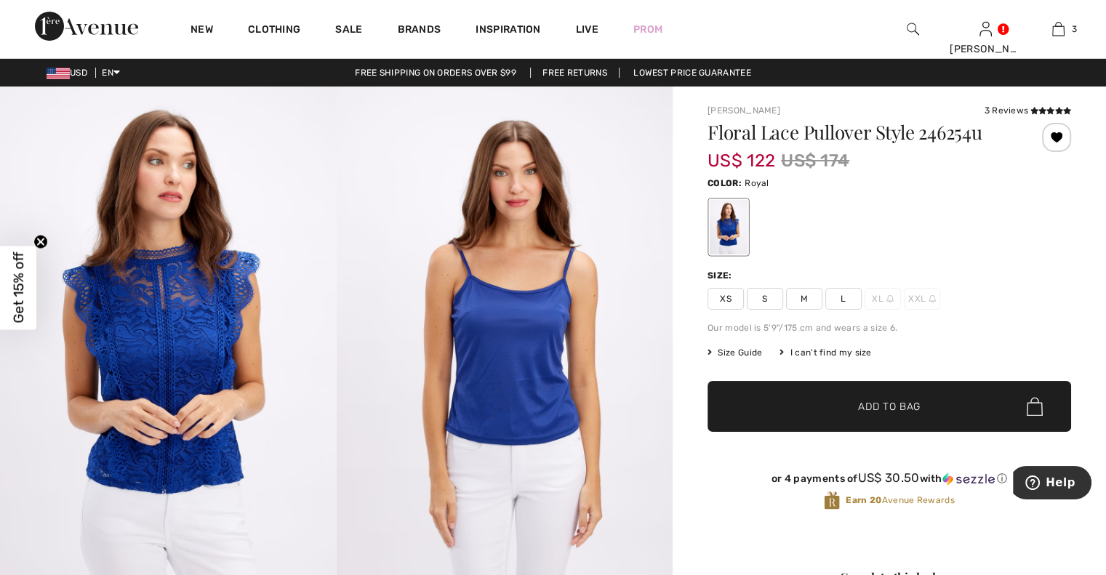
click at [89, 27] on img at bounding box center [86, 26] width 103 height 29
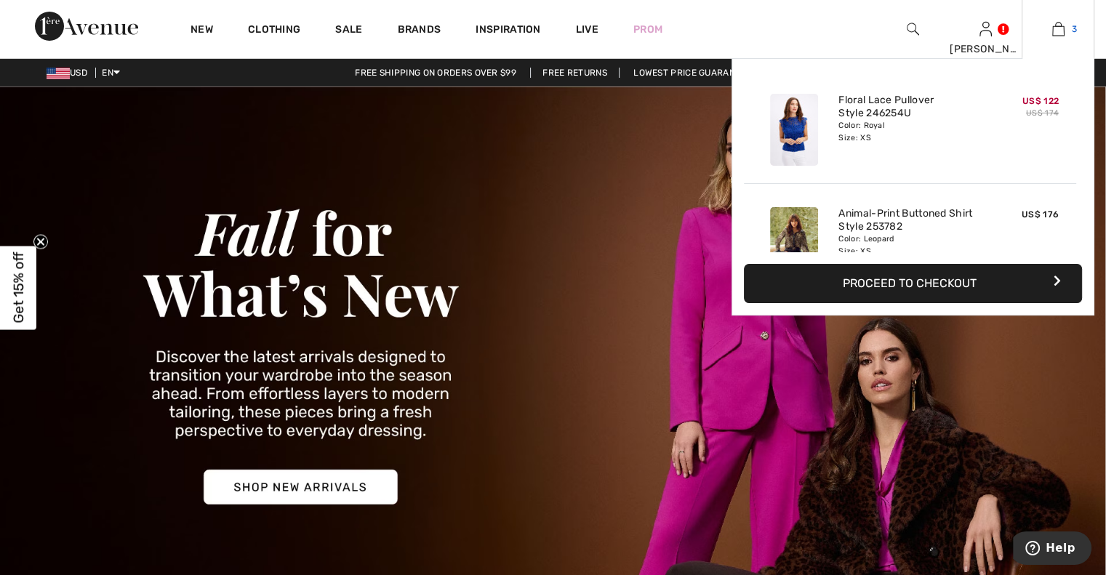
click at [1056, 24] on img at bounding box center [1059, 28] width 12 height 17
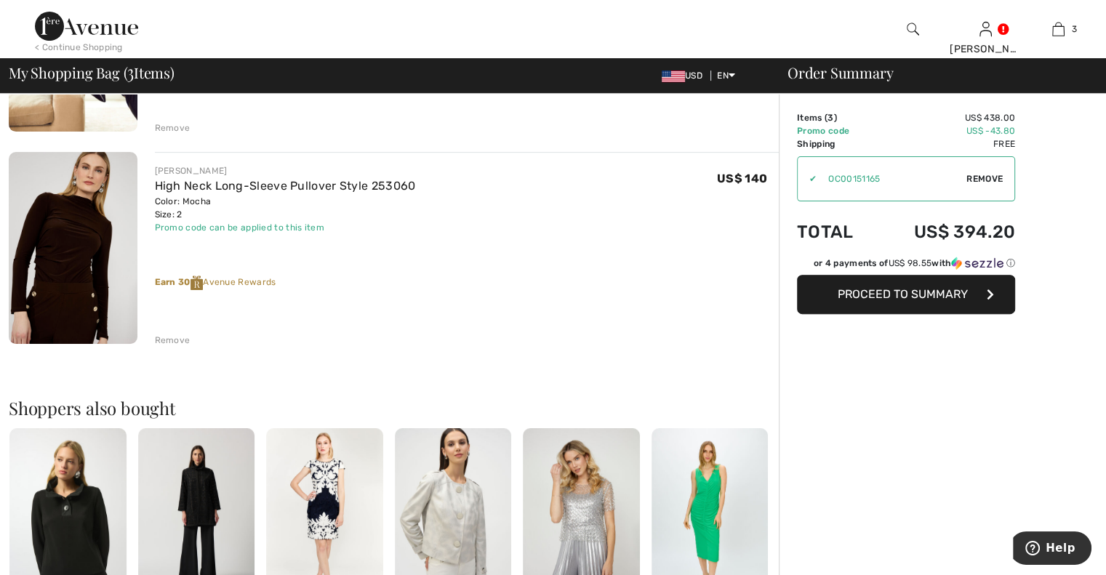
scroll to position [491, 0]
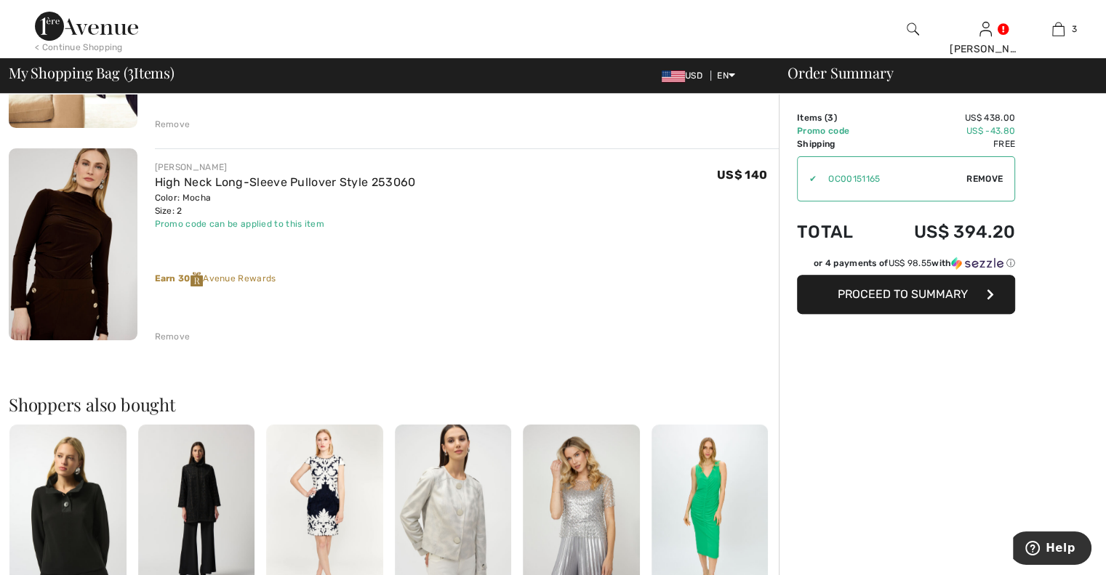
click at [167, 334] on div "Remove" at bounding box center [173, 336] width 36 height 13
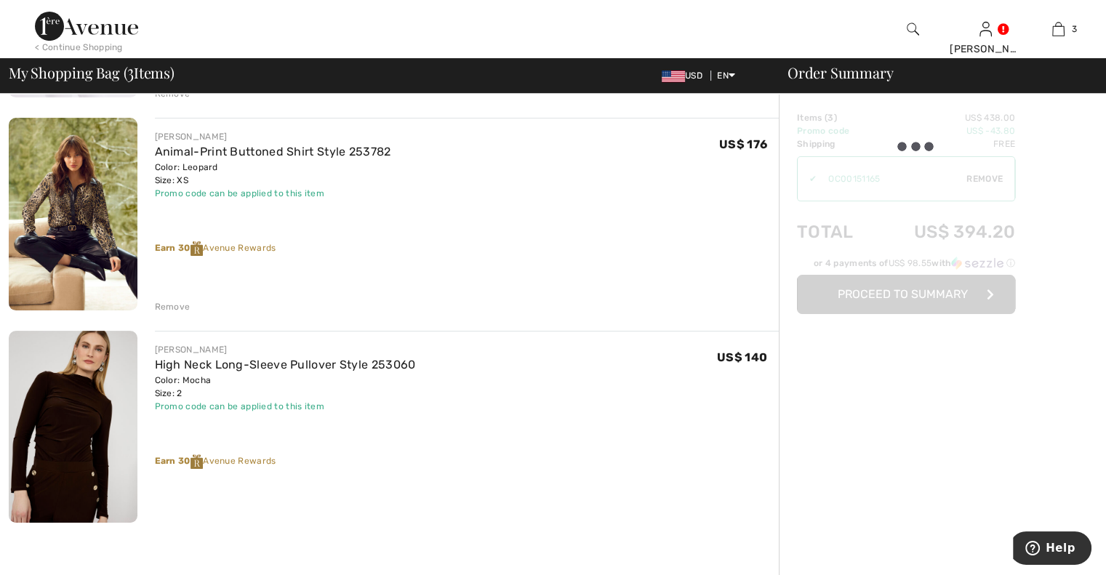
scroll to position [308, 0]
click at [86, 26] on img at bounding box center [86, 26] width 103 height 29
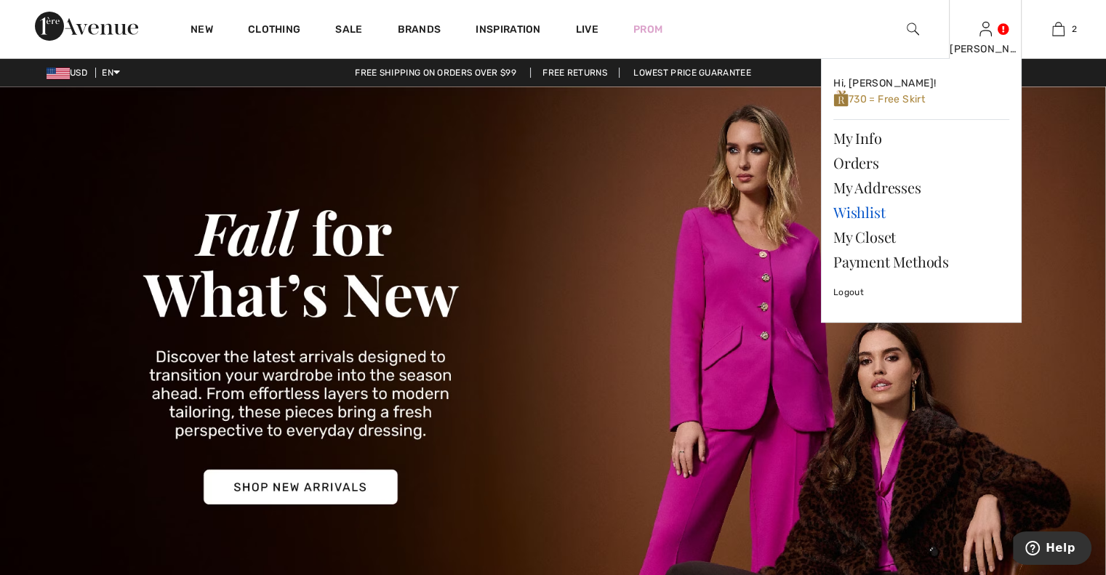
click at [848, 212] on link "Wishlist" at bounding box center [922, 212] width 176 height 25
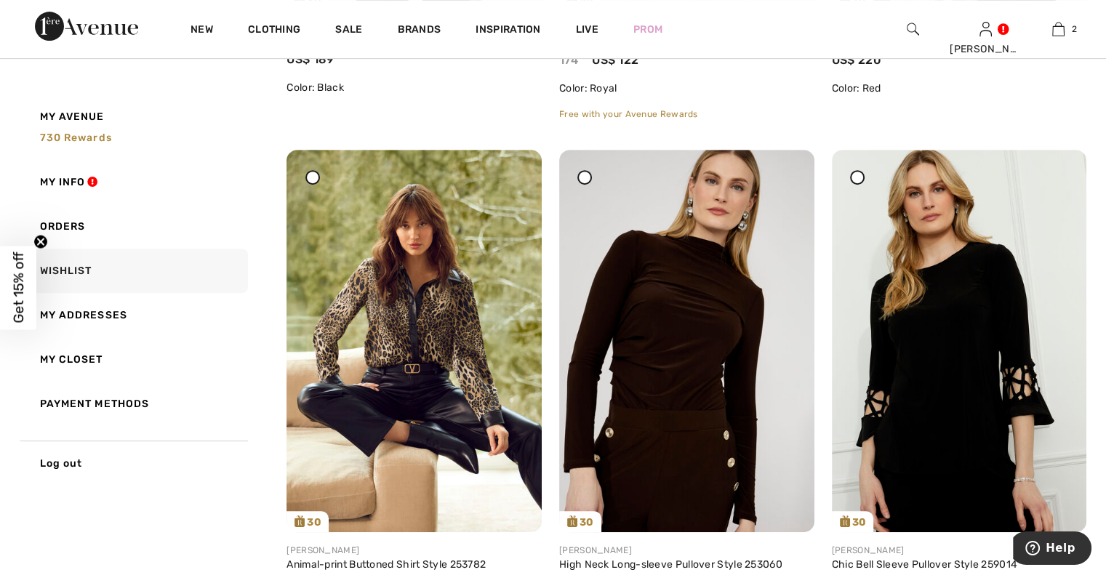
scroll to position [727, 0]
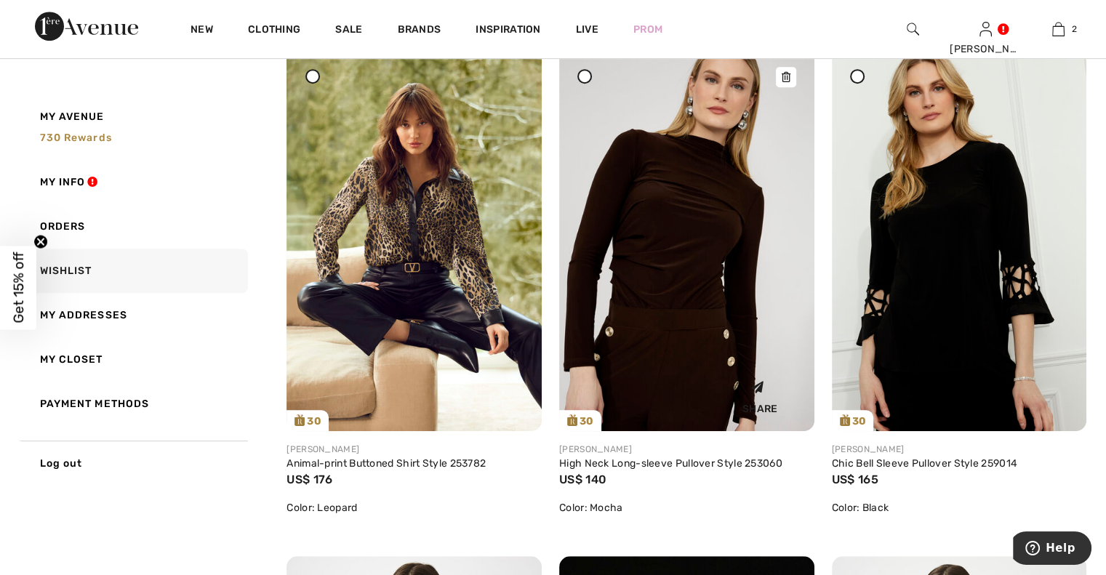
click at [645, 351] on img at bounding box center [686, 240] width 255 height 383
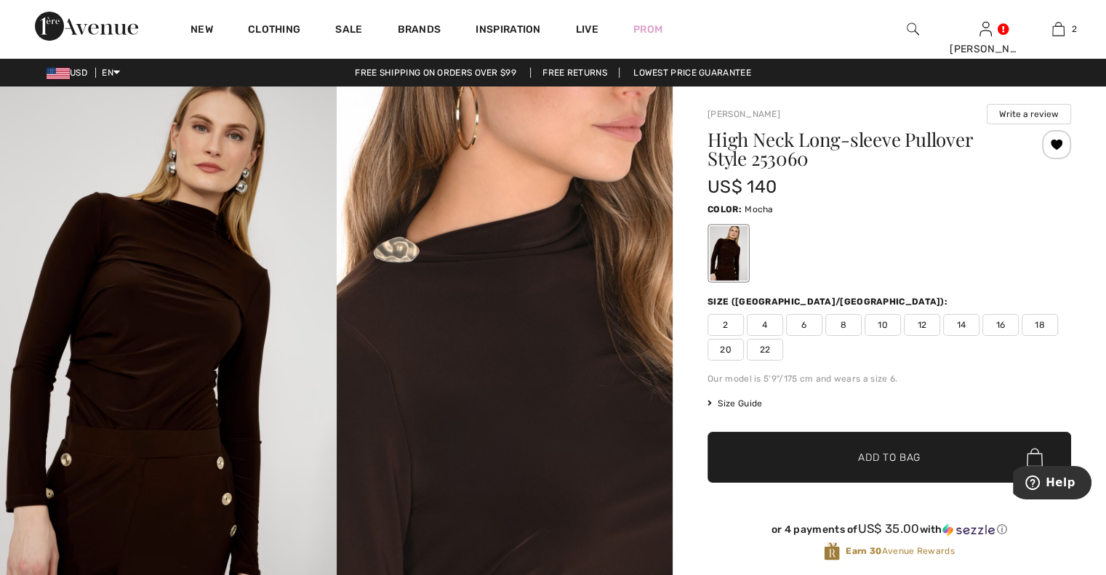
click at [757, 317] on span "4" at bounding box center [765, 325] width 36 height 22
click at [898, 453] on span "Add to Bag" at bounding box center [889, 457] width 63 height 15
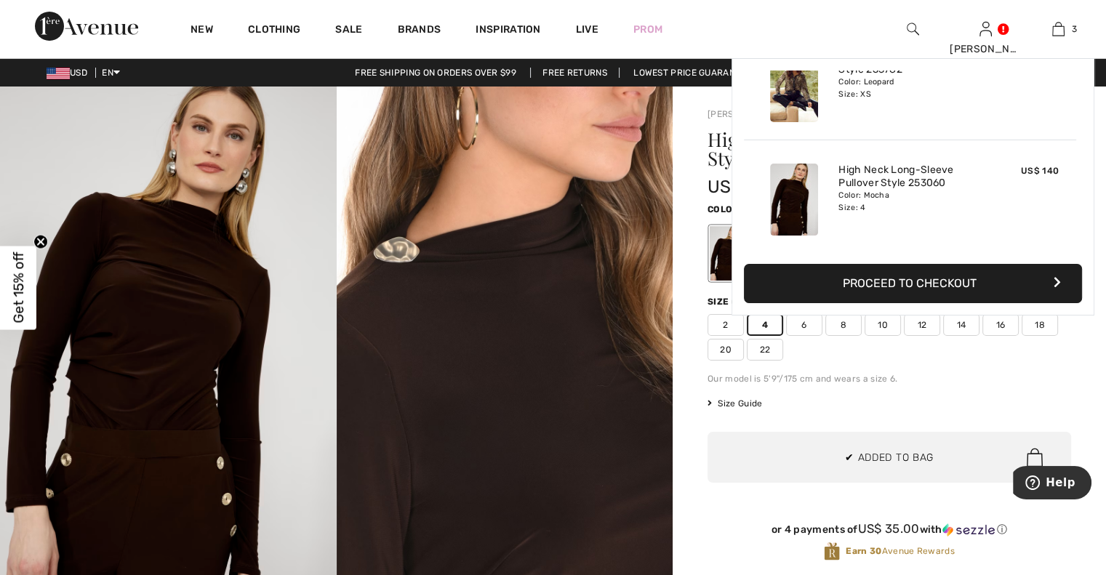
scroll to position [157, 0]
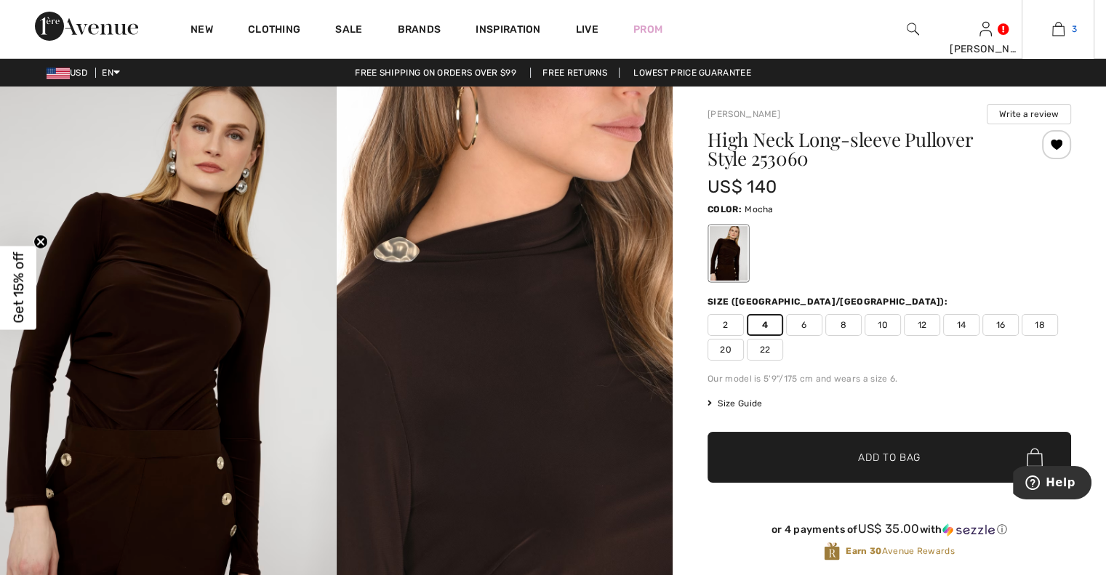
click at [1064, 33] on img at bounding box center [1059, 28] width 12 height 17
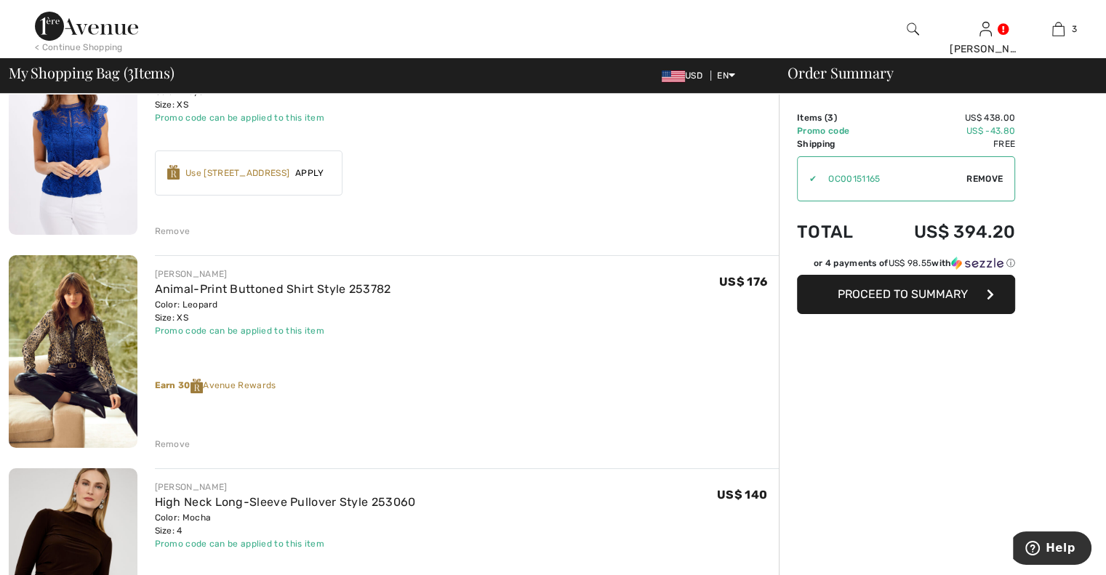
scroll to position [127, 0]
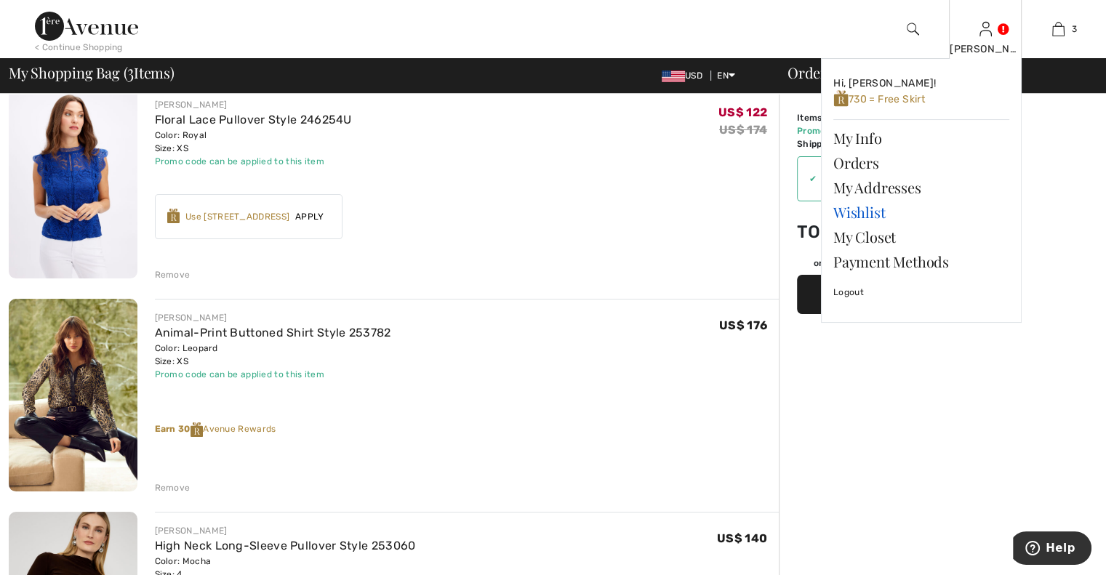
click at [853, 210] on link "Wishlist" at bounding box center [922, 212] width 176 height 25
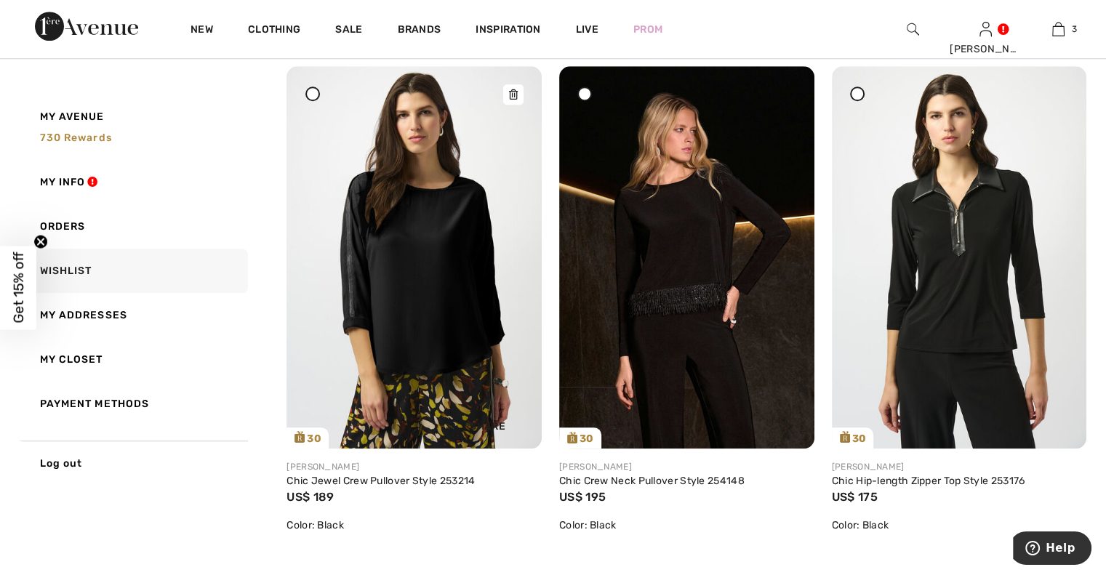
scroll to position [1218, 0]
click at [442, 276] on img at bounding box center [414, 256] width 255 height 382
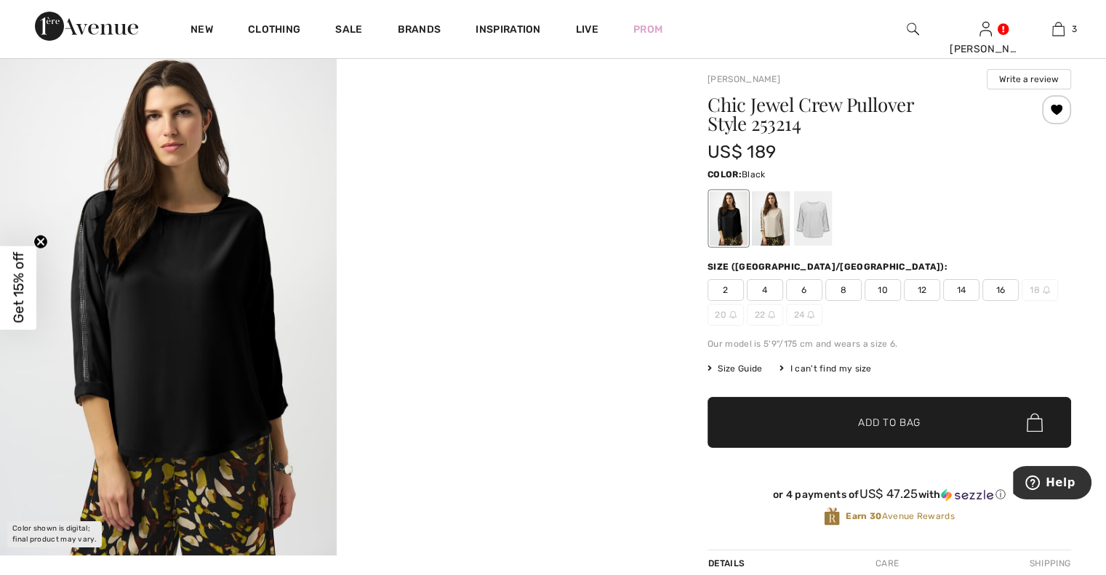
scroll to position [36, 0]
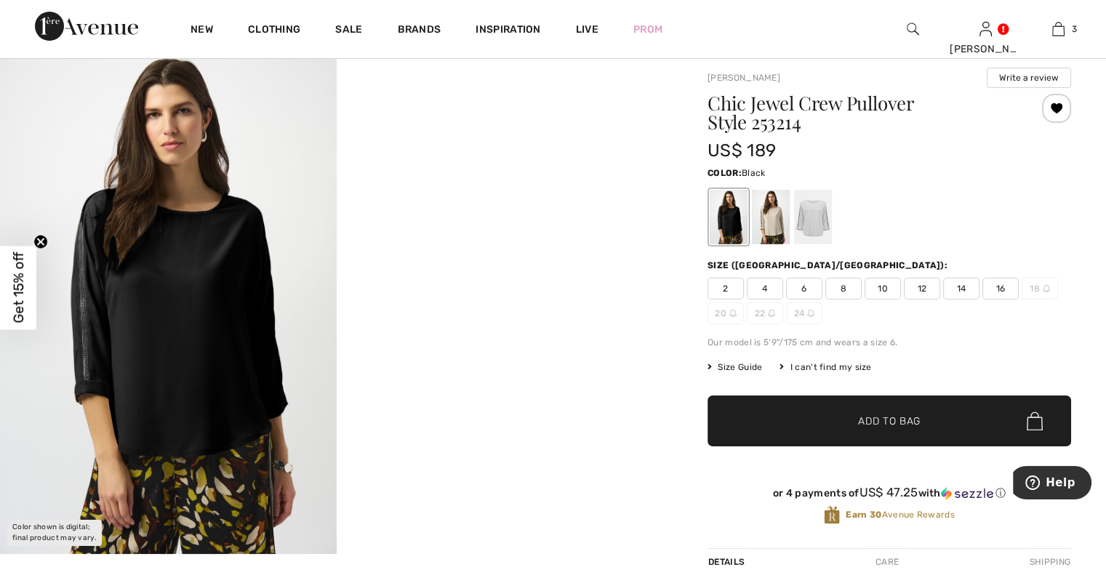
click at [614, 218] on video "Your browser does not support the video tag." at bounding box center [505, 134] width 337 height 168
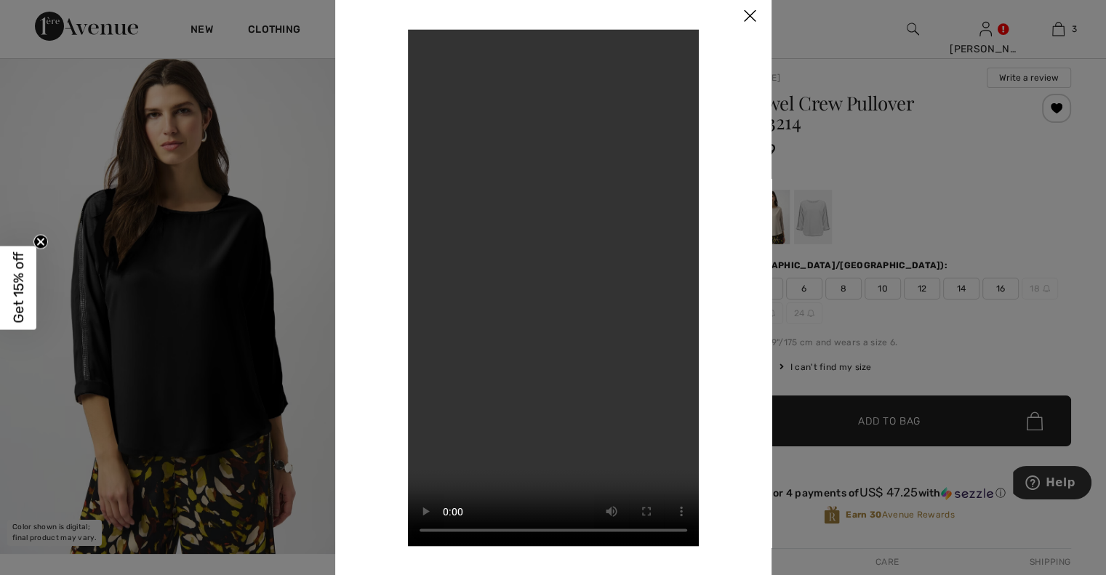
click at [611, 375] on video "Your browser does not support the video tag." at bounding box center [553, 287] width 291 height 517
click at [608, 408] on video "Your browser does not support the video tag." at bounding box center [553, 287] width 291 height 517
click at [745, 15] on img at bounding box center [750, 16] width 44 height 45
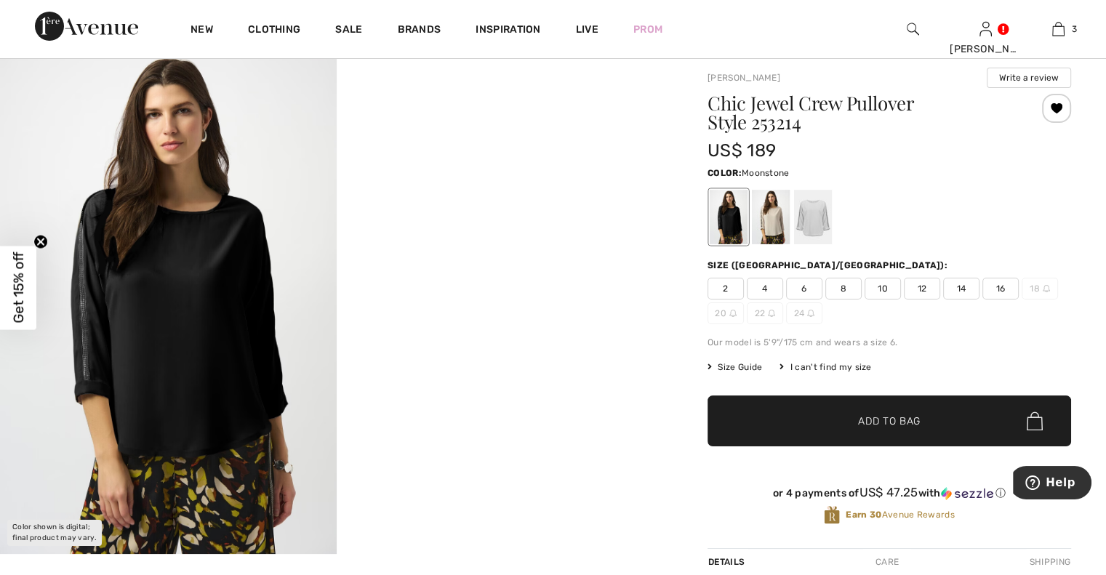
click at [776, 215] on div at bounding box center [771, 217] width 38 height 55
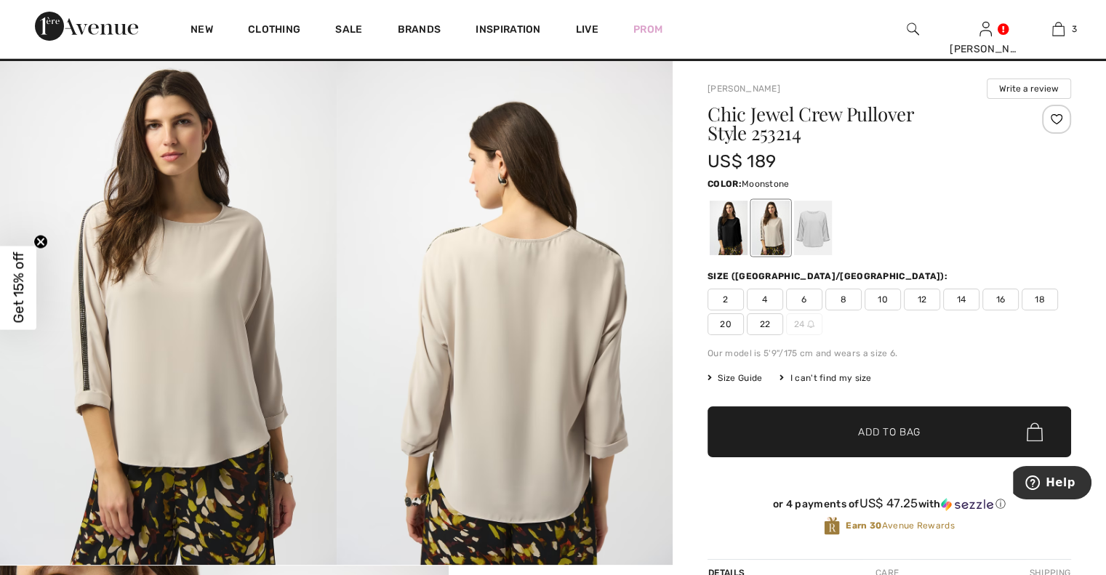
scroll to position [0, 0]
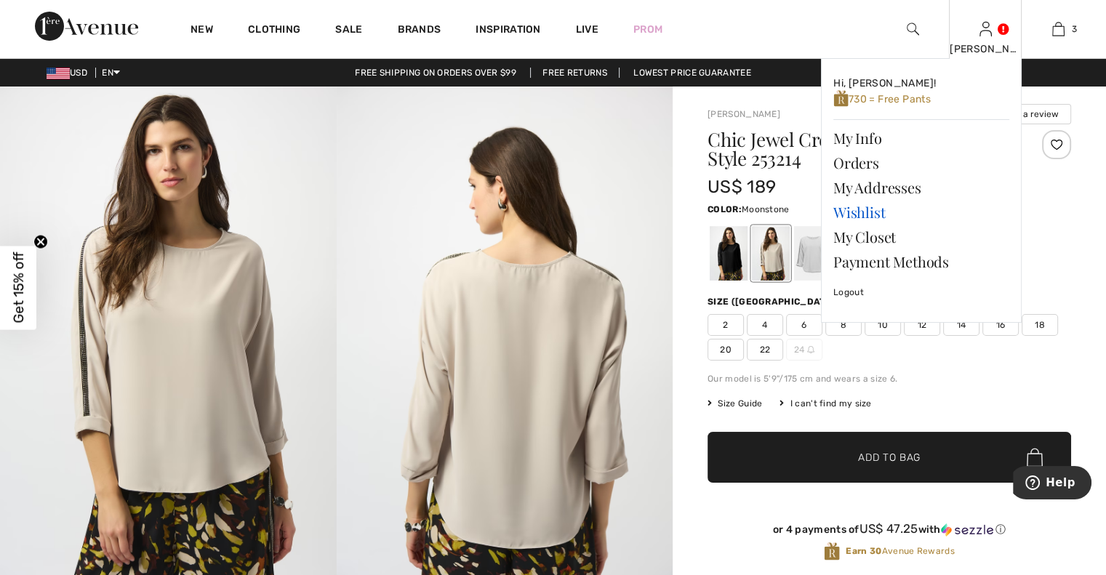
click at [865, 212] on link "Wishlist" at bounding box center [922, 212] width 176 height 25
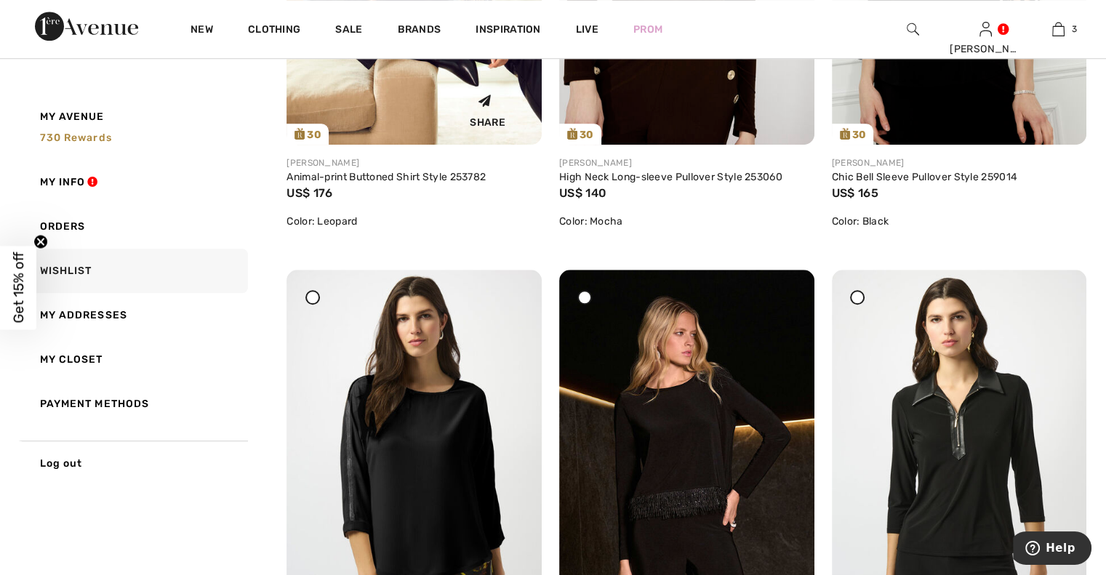
scroll to position [1036, 0]
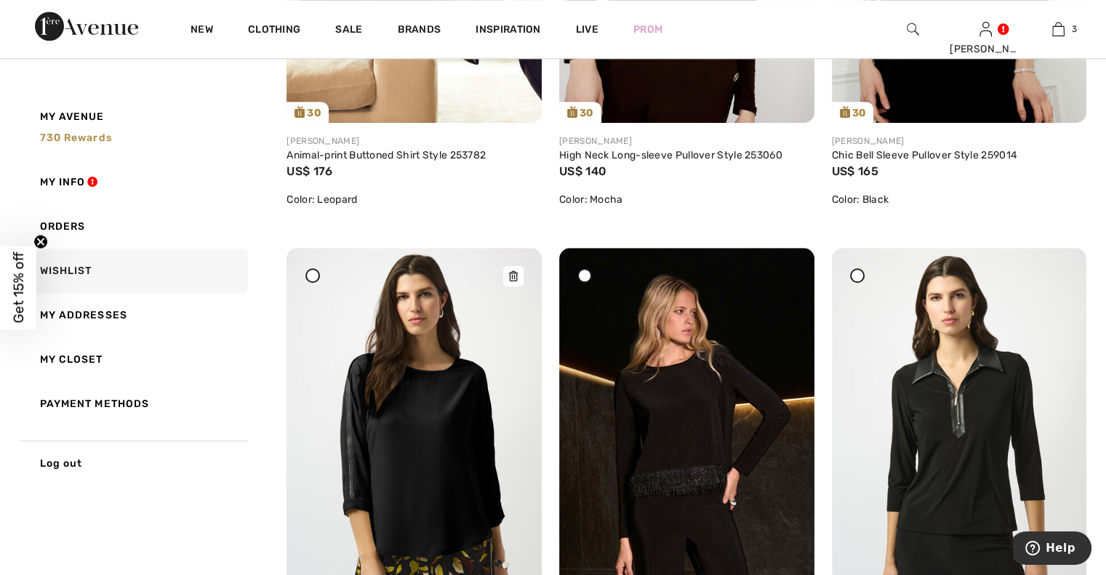
click at [510, 273] on icon at bounding box center [513, 276] width 9 height 10
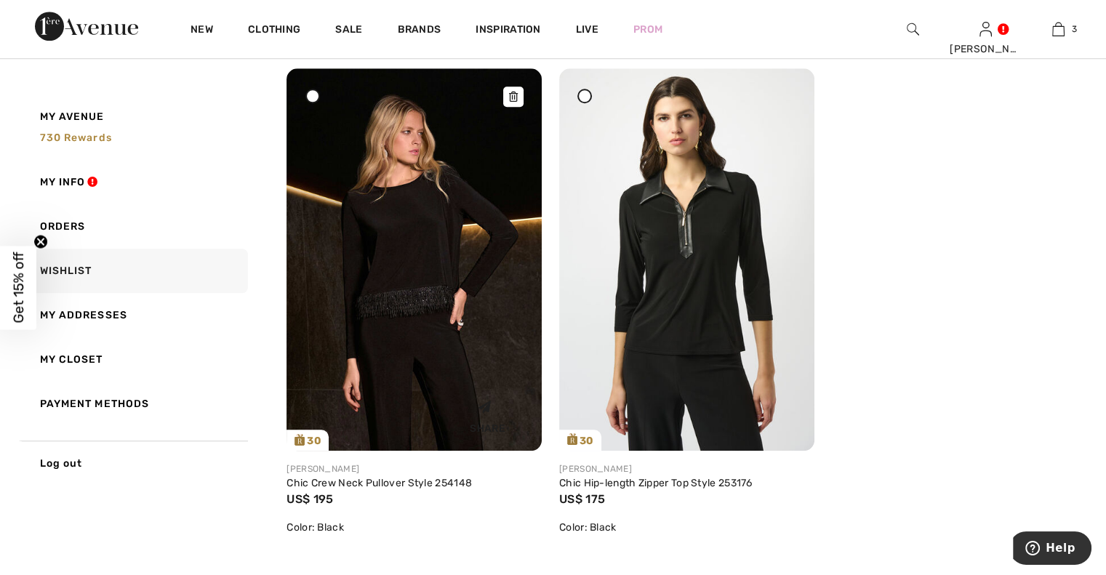
scroll to position [1237, 0]
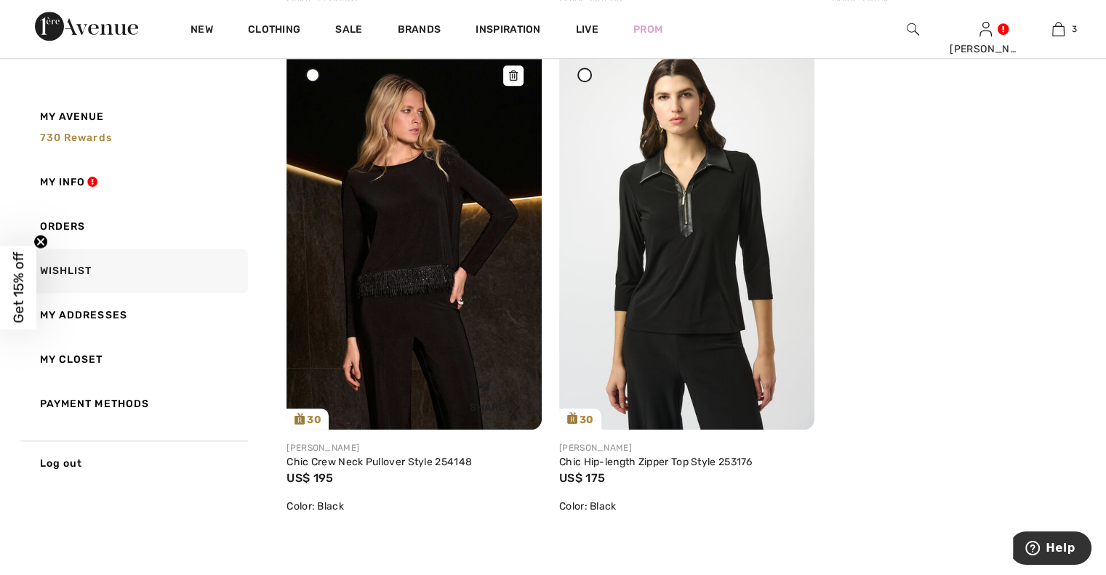
click at [372, 371] on div "Share" at bounding box center [415, 393] width 234 height 52
click at [404, 220] on img at bounding box center [414, 238] width 255 height 383
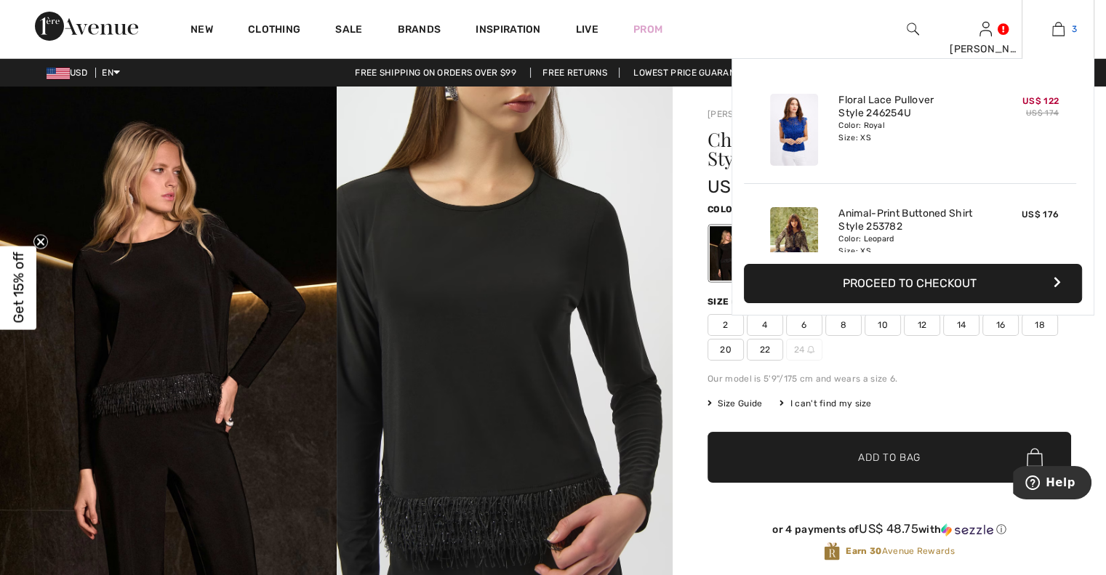
click at [1053, 33] on img at bounding box center [1059, 28] width 12 height 17
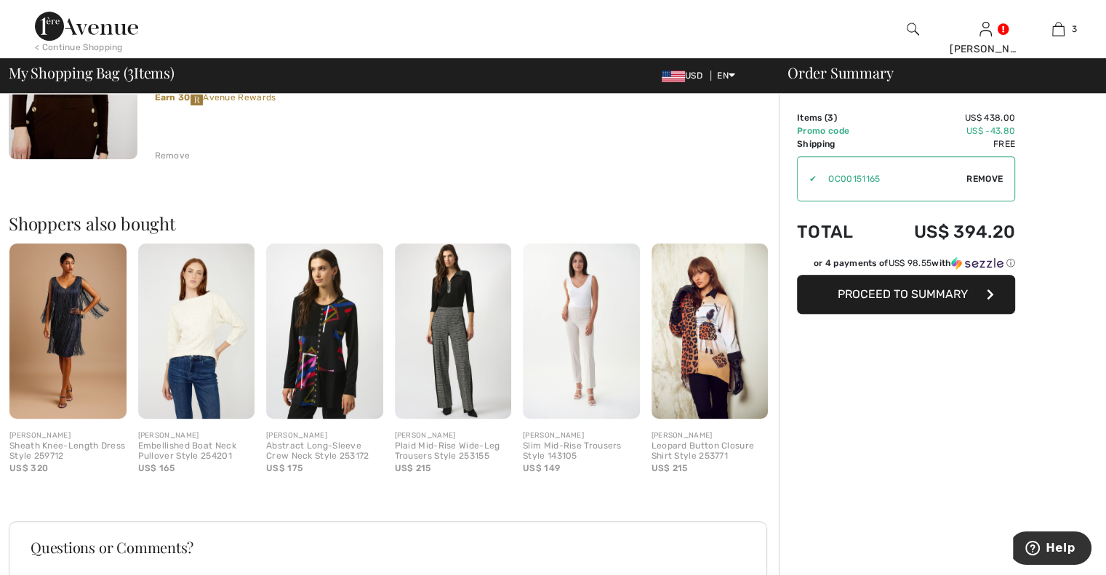
scroll to position [672, 0]
click at [898, 290] on span "Proceed to Summary" at bounding box center [903, 294] width 130 height 14
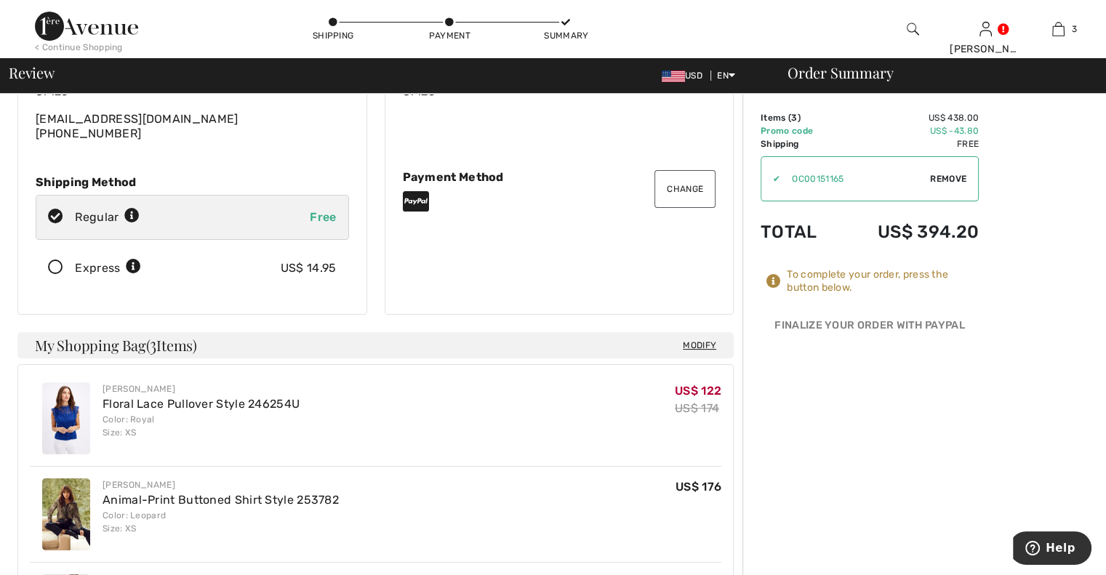
scroll to position [200, 0]
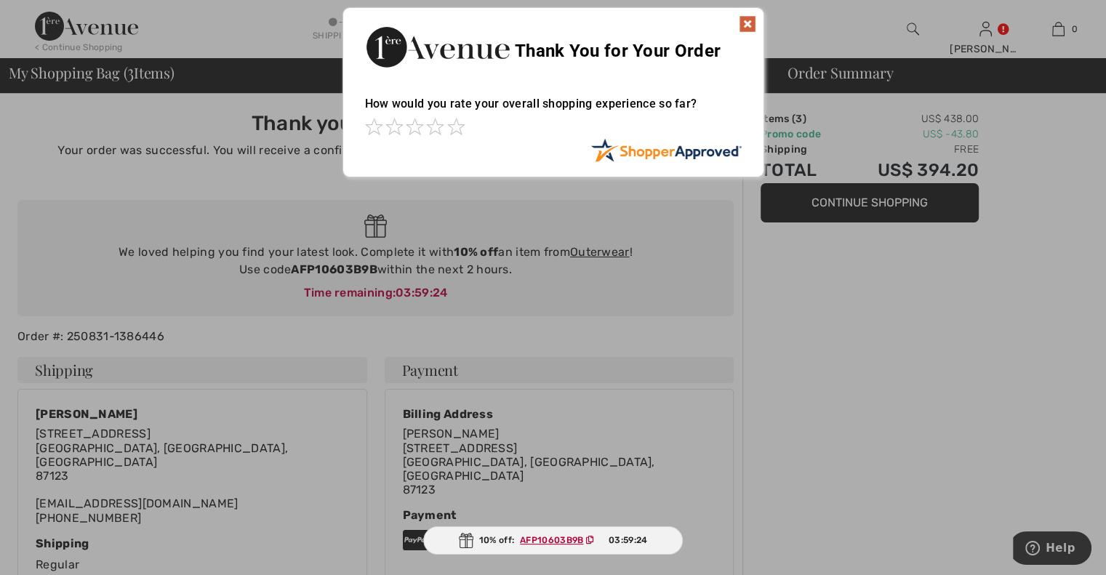
click at [843, 202] on div at bounding box center [553, 287] width 1106 height 575
click at [746, 23] on img at bounding box center [747, 23] width 17 height 17
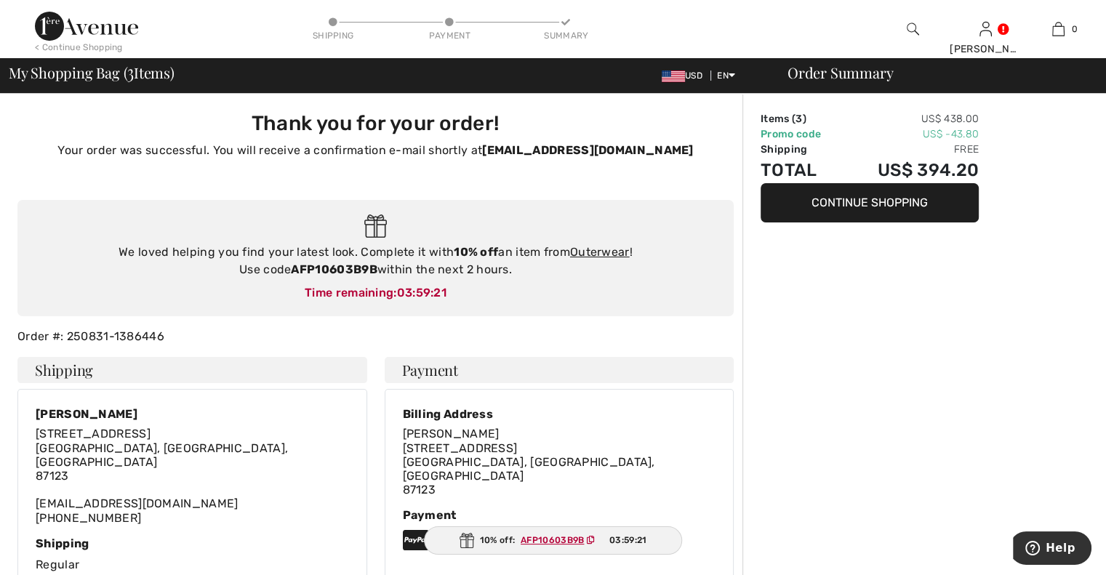
click at [864, 203] on button "Continue Shopping" at bounding box center [870, 202] width 218 height 39
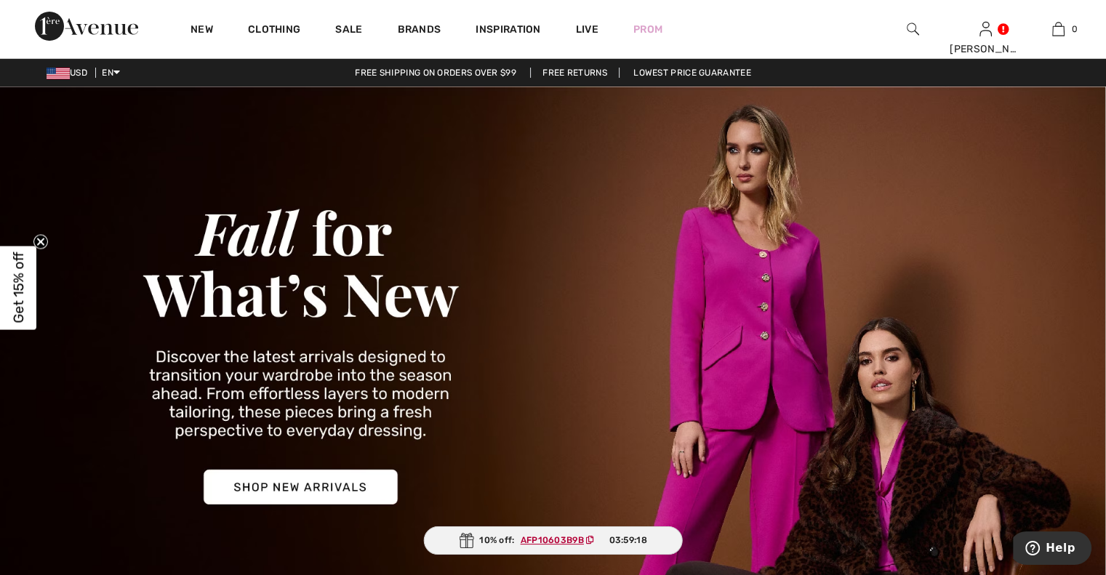
click at [303, 490] on img at bounding box center [553, 352] width 1106 height 530
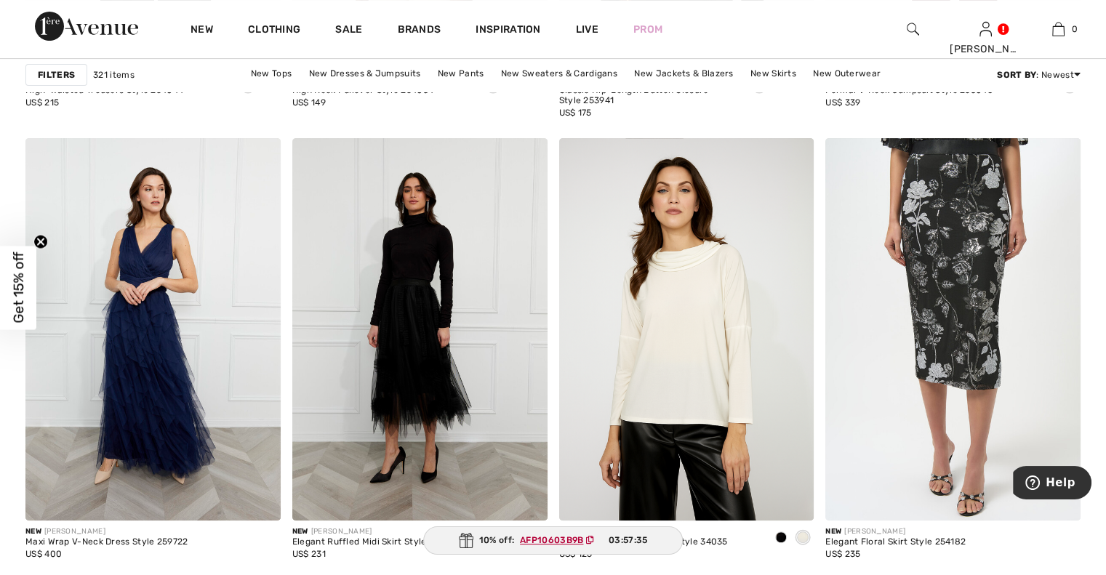
scroll to position [6092, 0]
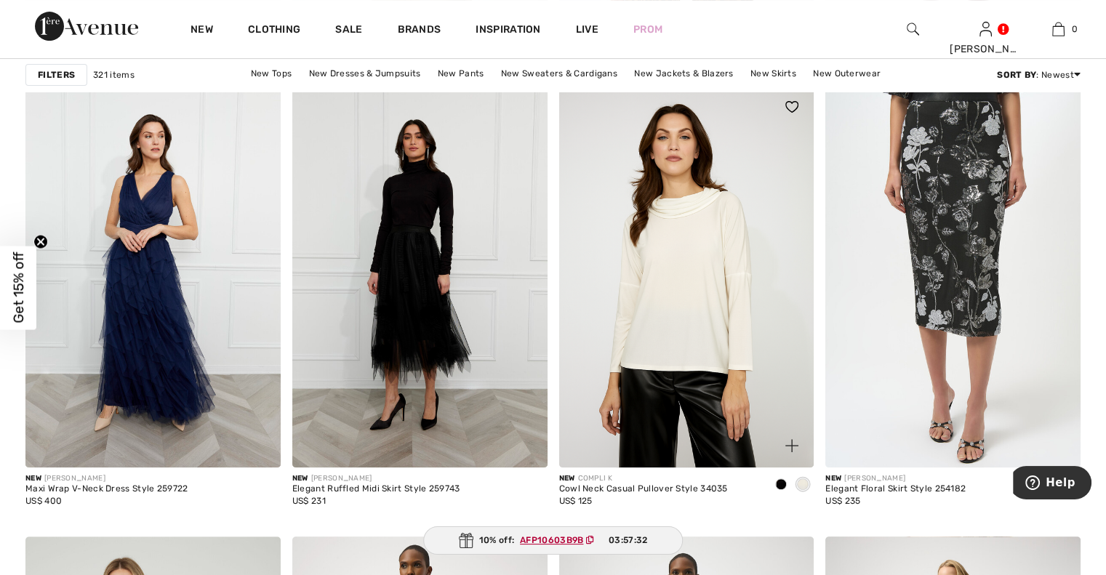
click at [780, 476] on div at bounding box center [781, 486] width 22 height 24
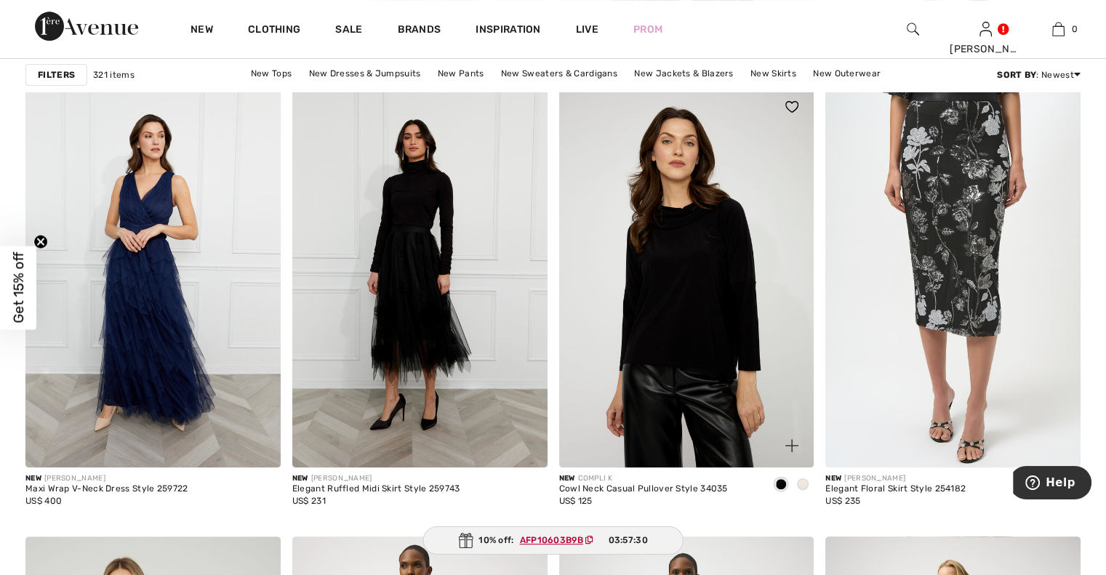
click at [801, 479] on span at bounding box center [803, 485] width 12 height 12
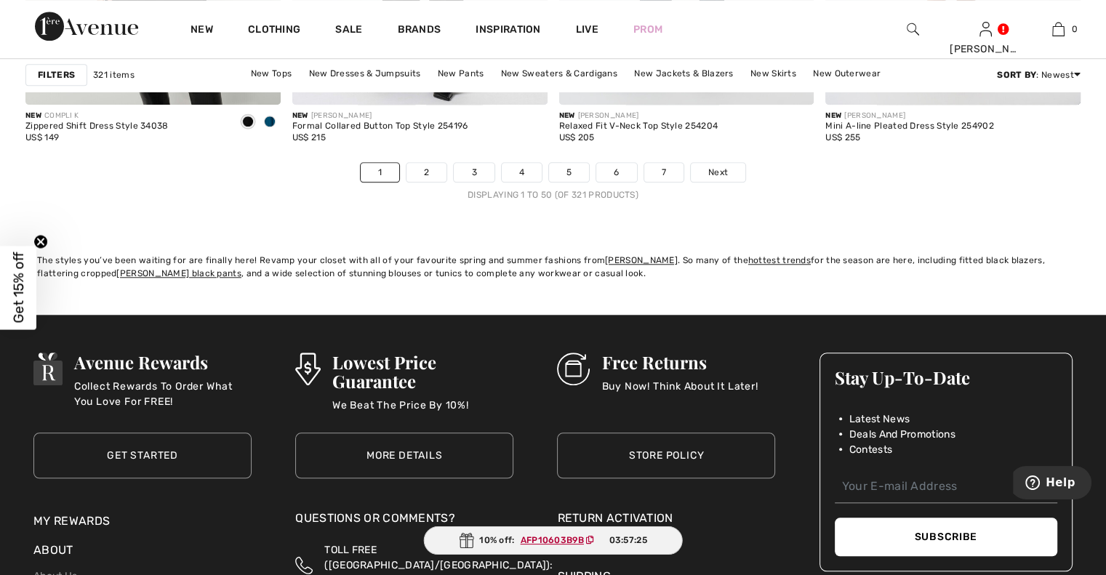
scroll to position [6911, 0]
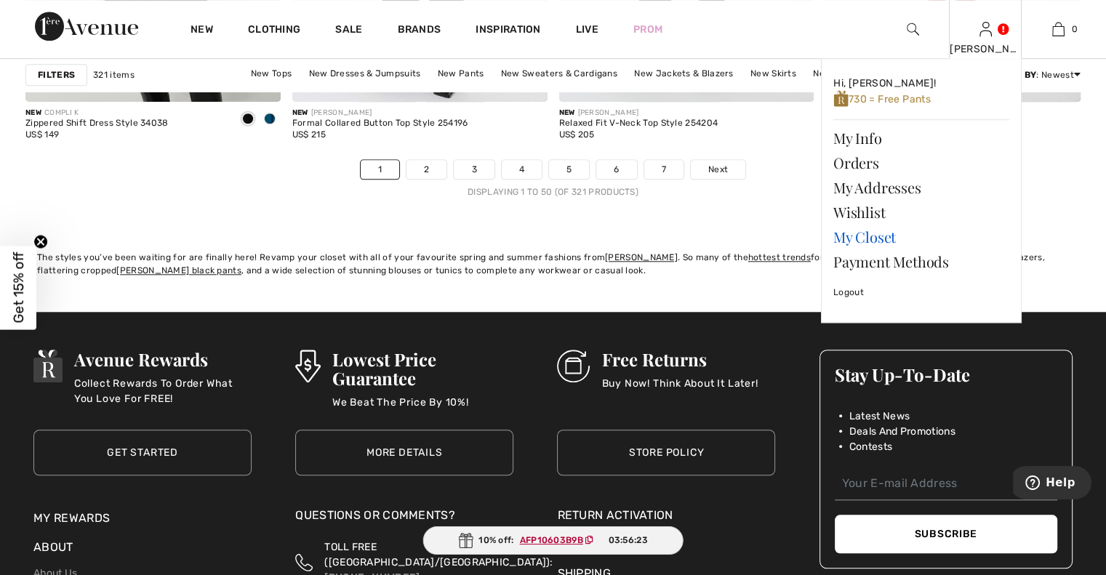
click at [863, 236] on link "My Closet" at bounding box center [922, 237] width 176 height 25
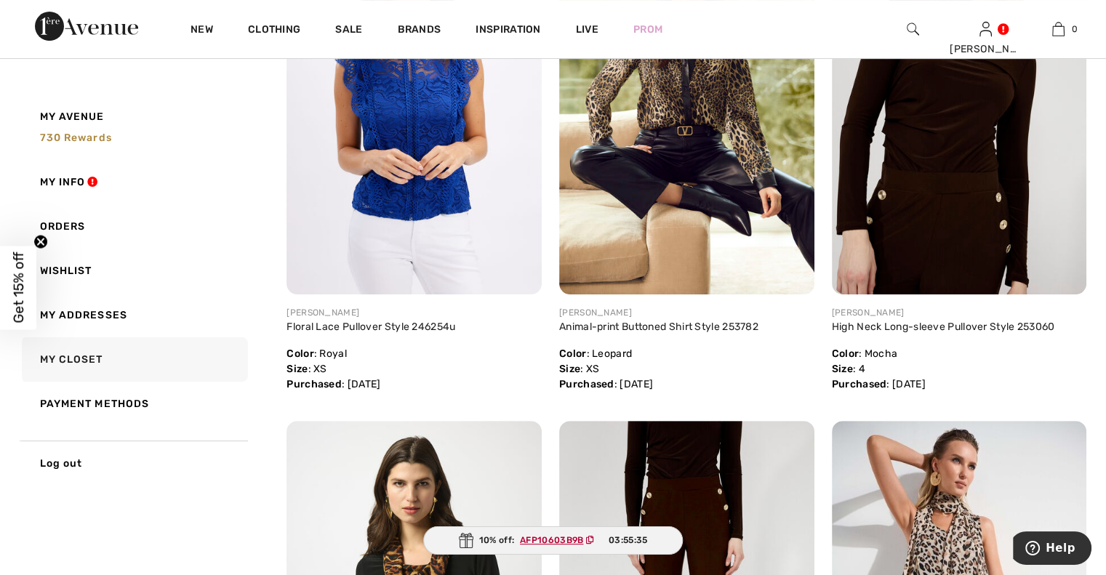
scroll to position [273, 0]
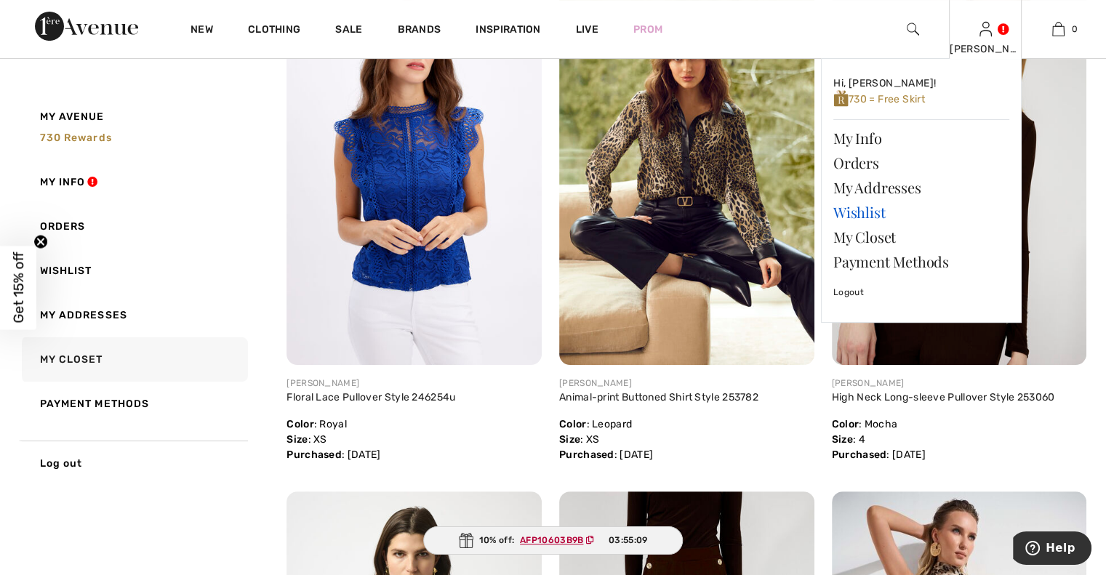
click at [850, 211] on link "Wishlist" at bounding box center [922, 212] width 176 height 25
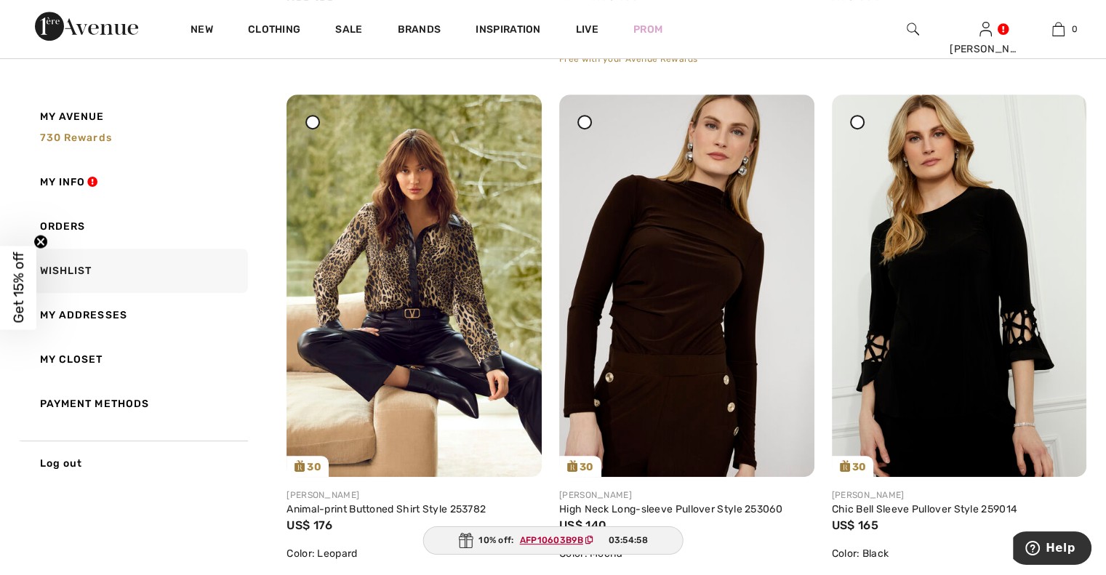
scroll to position [691, 0]
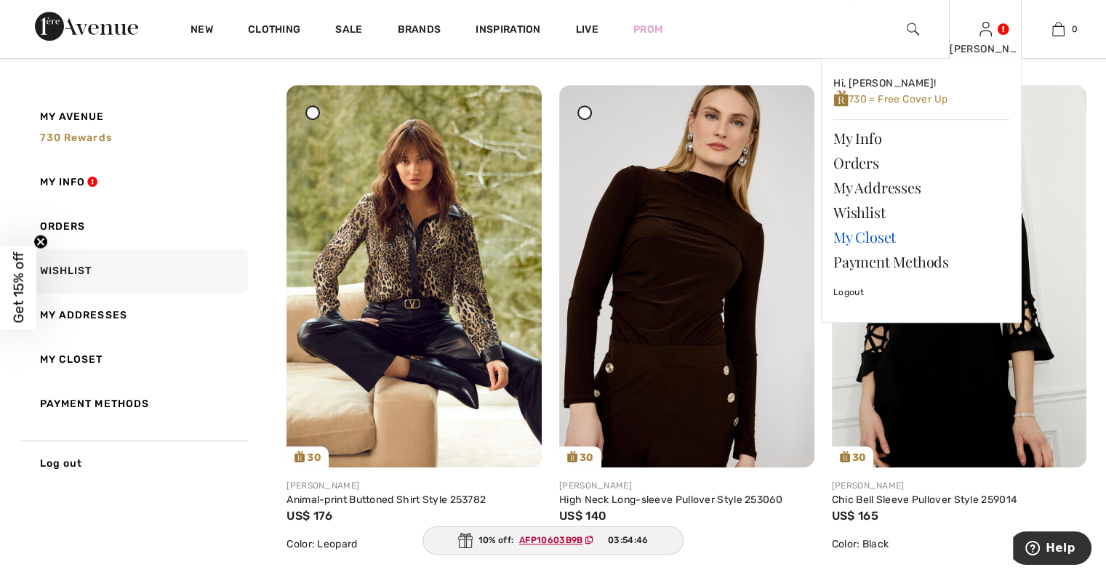
click at [853, 233] on link "My Closet" at bounding box center [922, 237] width 176 height 25
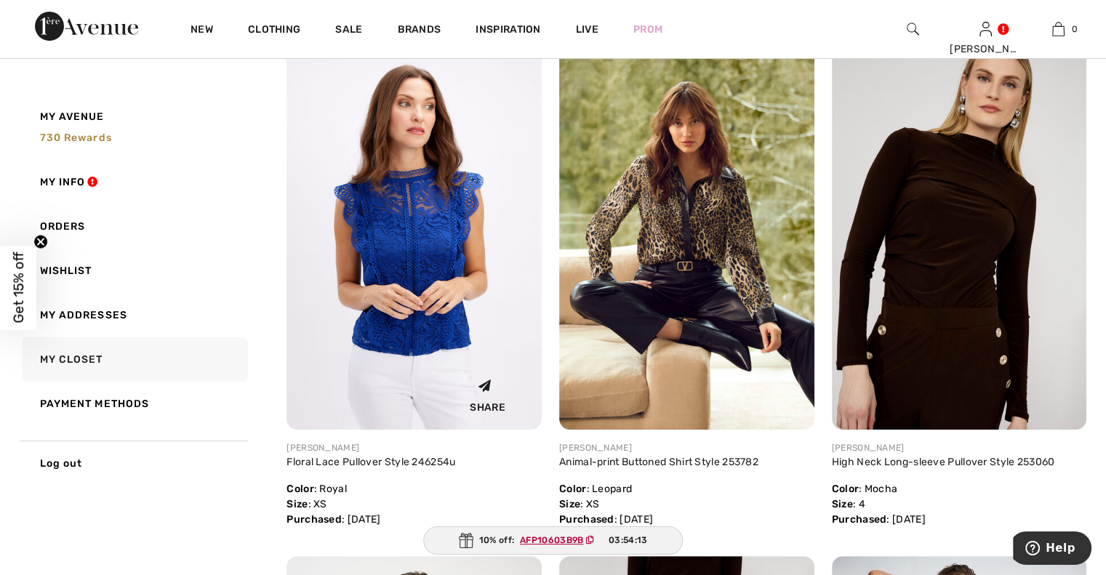
scroll to position [236, 0]
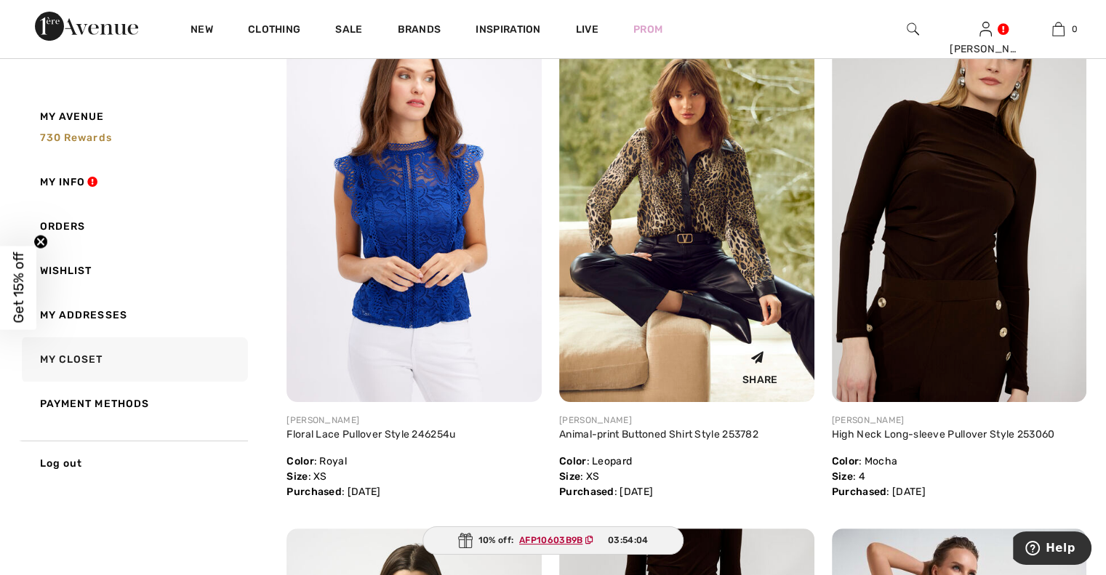
click at [681, 220] on img at bounding box center [686, 211] width 255 height 383
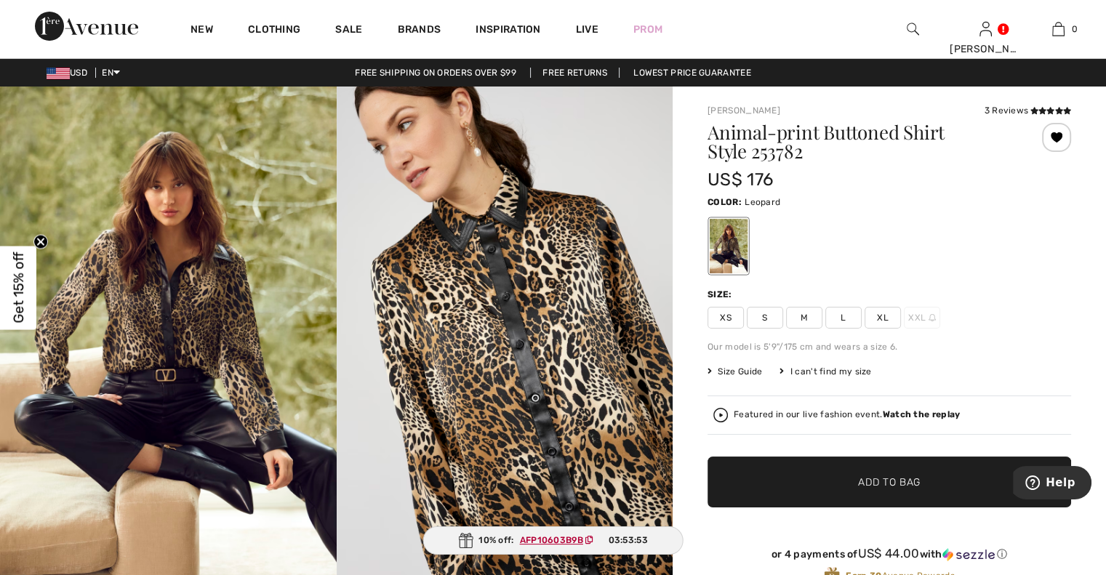
click at [911, 25] on img at bounding box center [913, 28] width 12 height 17
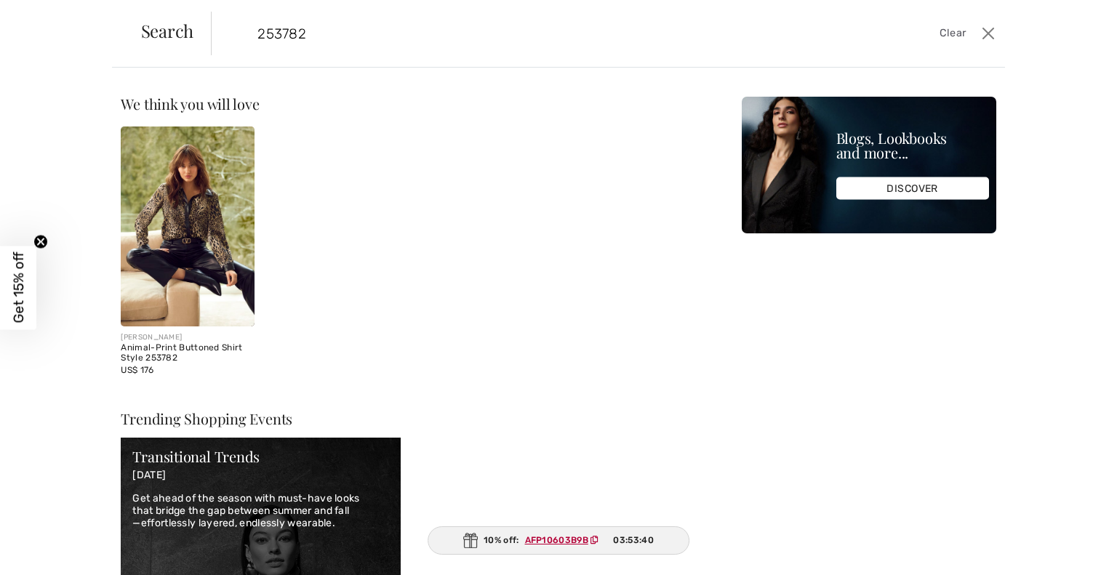
type input "253782"
click at [961, 28] on span "Clear" at bounding box center [953, 33] width 27 height 16
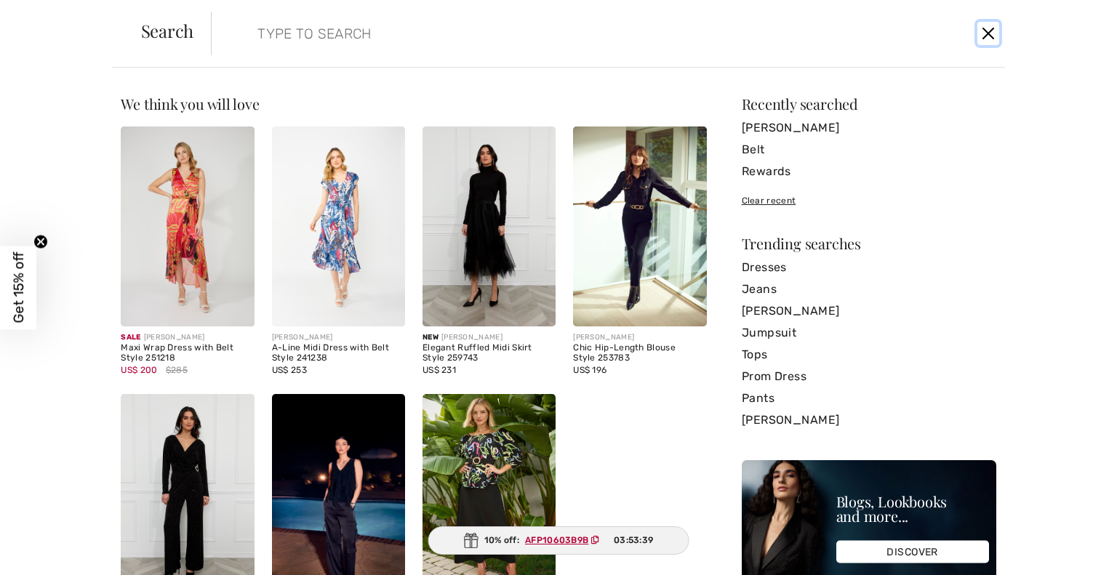
click at [983, 33] on button "Close" at bounding box center [989, 33] width 22 height 23
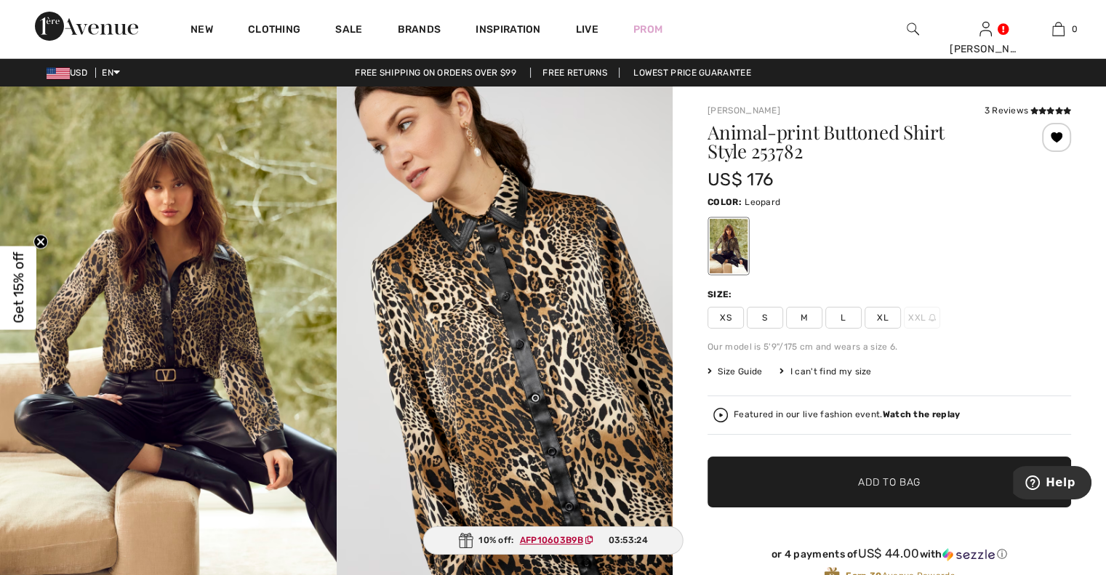
click at [1021, 110] on div "3 Reviews" at bounding box center [1027, 110] width 87 height 13
click at [1037, 109] on icon at bounding box center [1034, 110] width 8 height 7
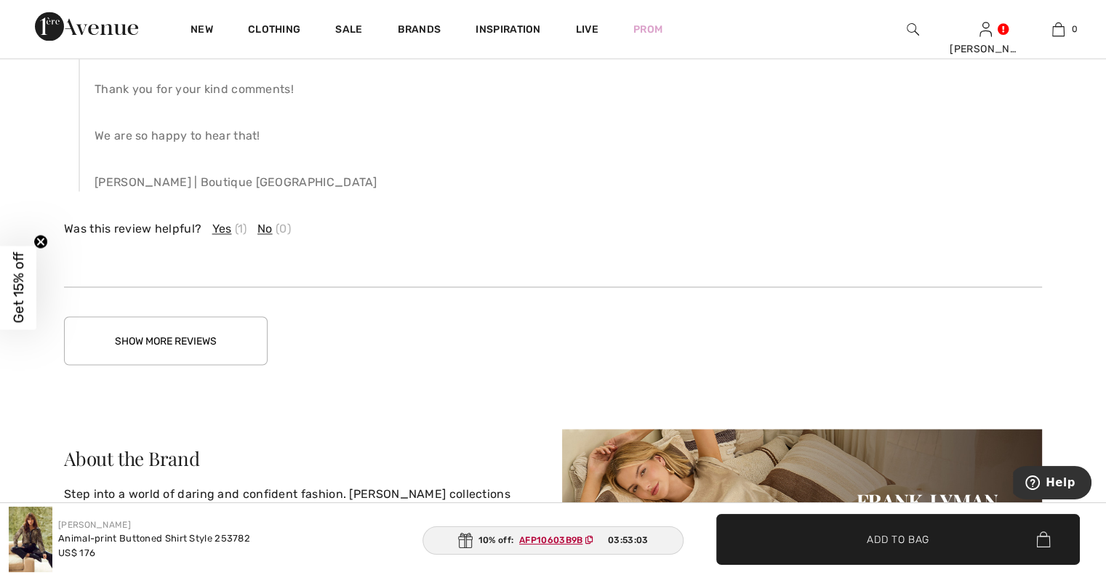
scroll to position [2477, 0]
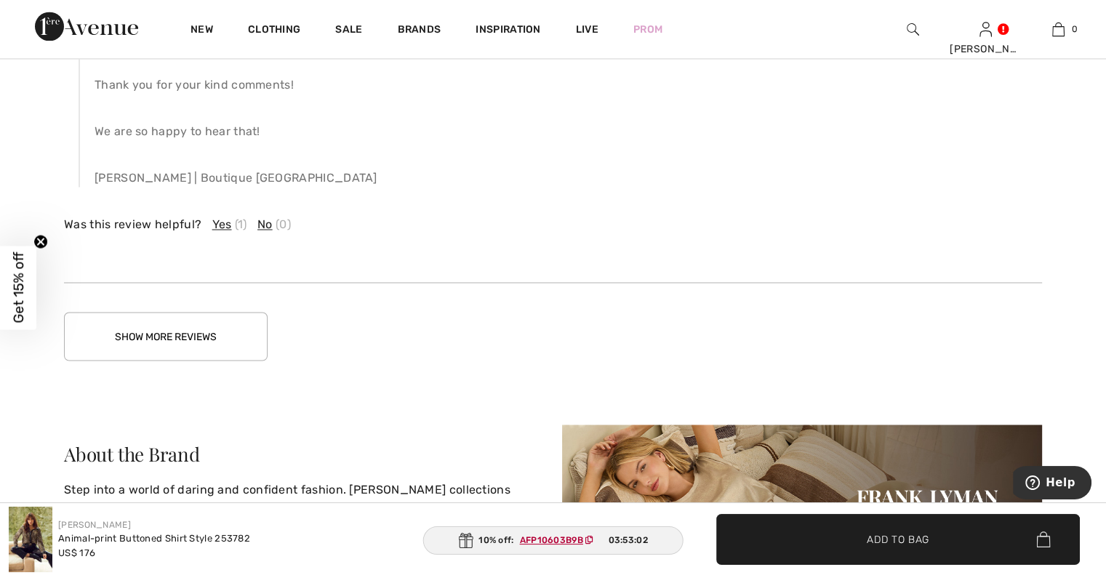
click at [170, 337] on button "Show More Reviews" at bounding box center [166, 336] width 204 height 49
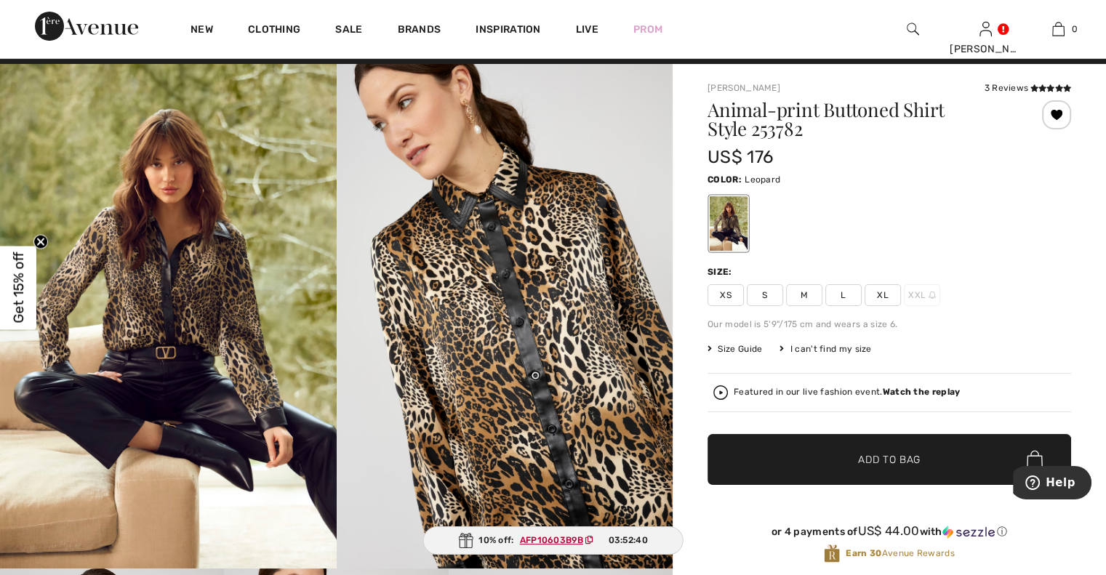
scroll to position [0, 0]
